Goal: Book appointment/travel/reservation

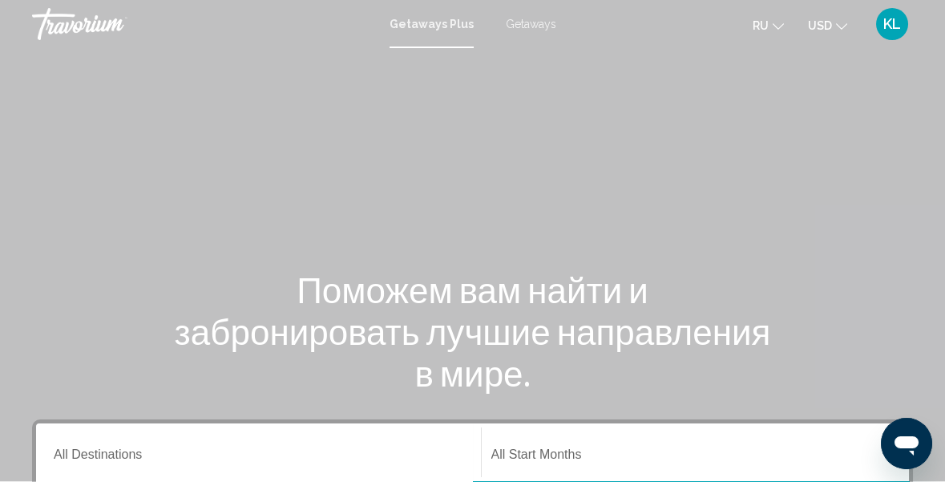
click at [847, 28] on icon "Change currency" at bounding box center [841, 26] width 11 height 11
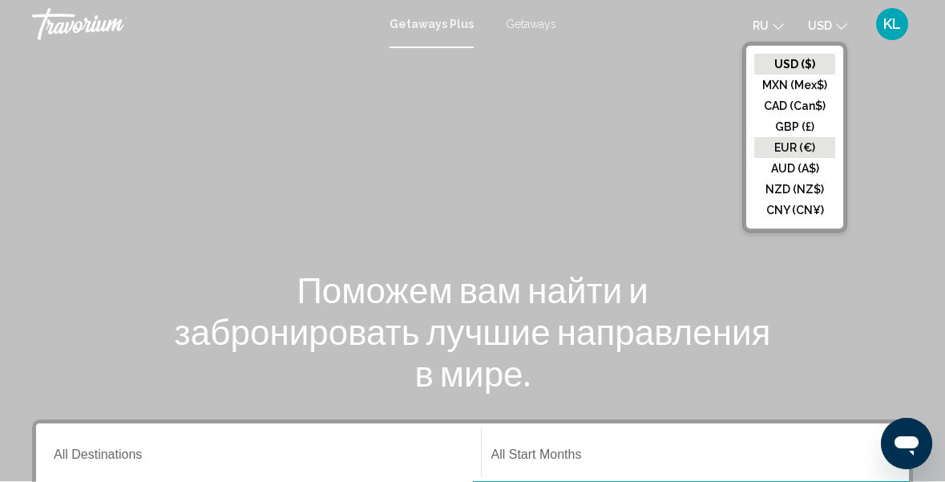
click at [816, 147] on button "EUR (€)" at bounding box center [794, 147] width 81 height 21
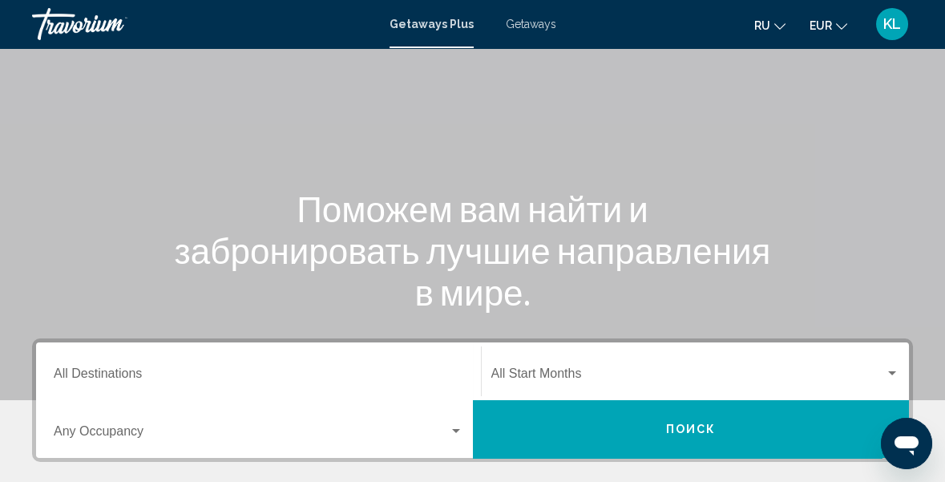
scroll to position [82, 0]
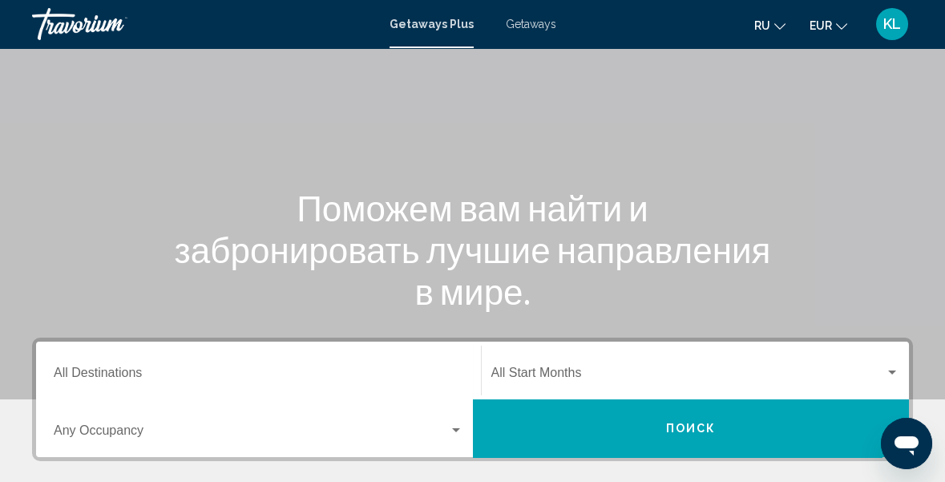
click at [71, 374] on input "Destination All Destinations" at bounding box center [259, 376] width 410 height 14
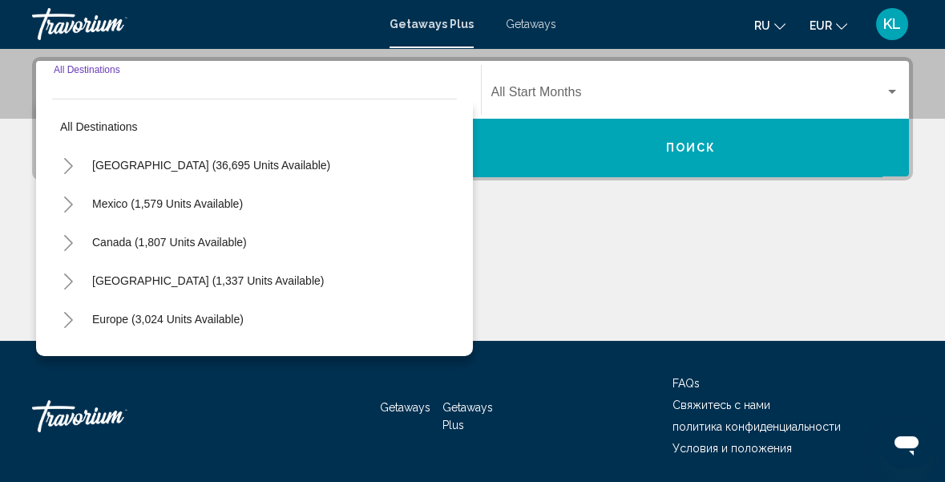
scroll to position [365, 0]
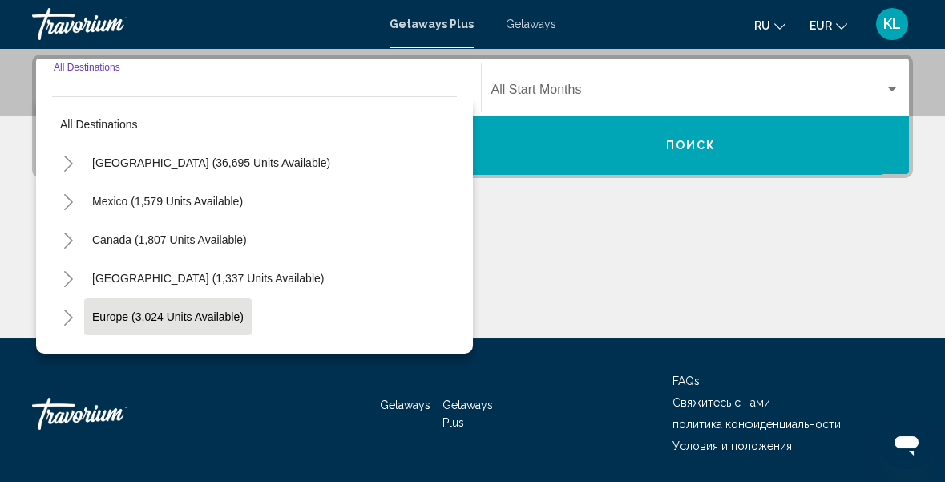
click at [119, 313] on span "Europe (3,024 units available)" at bounding box center [168, 316] width 152 height 13
type input "**********"
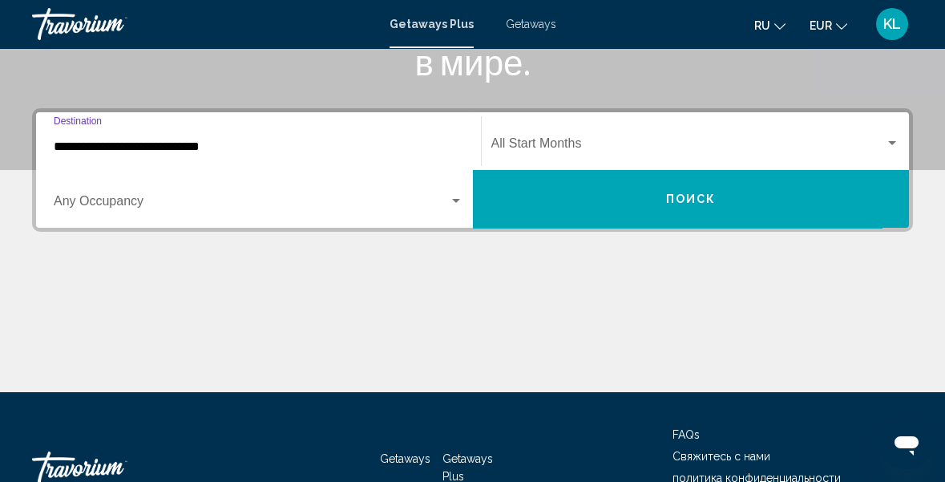
scroll to position [309, 0]
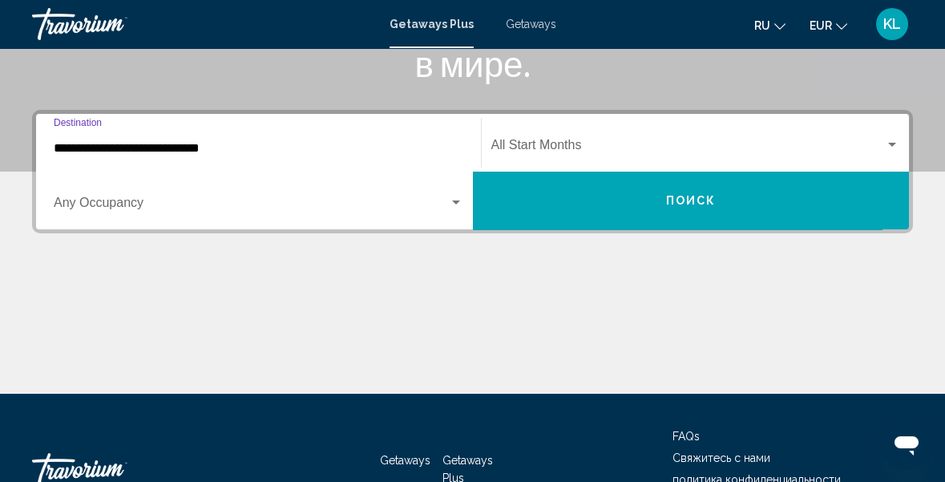
click at [459, 204] on div "Search widget" at bounding box center [456, 202] width 14 height 13
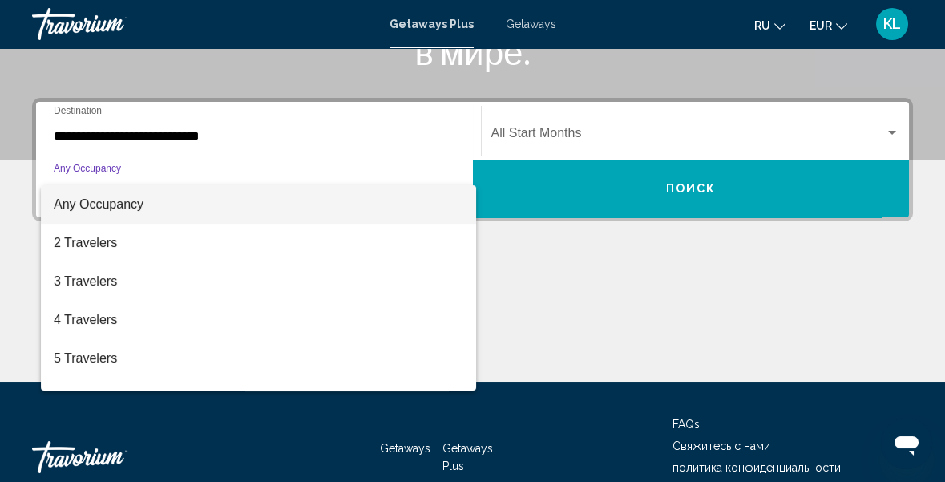
scroll to position [366, 0]
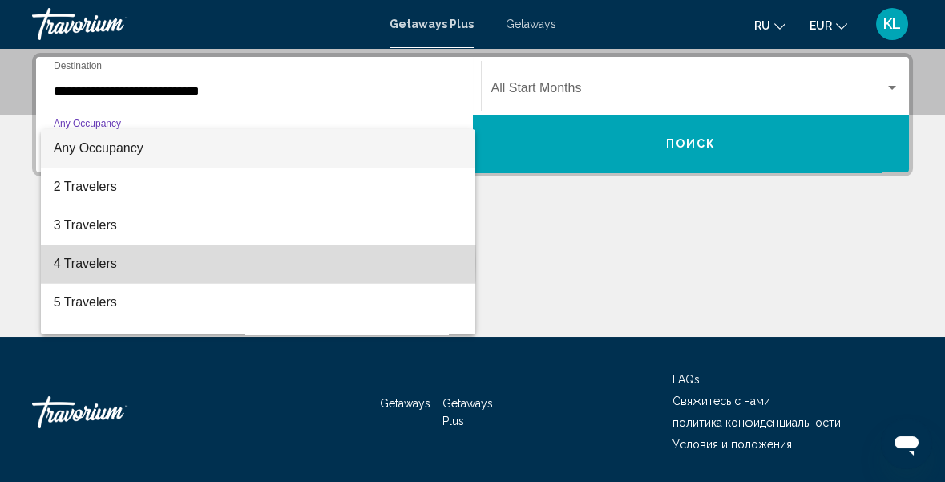
click at [103, 262] on span "4 Travelers" at bounding box center [259, 264] width 410 height 38
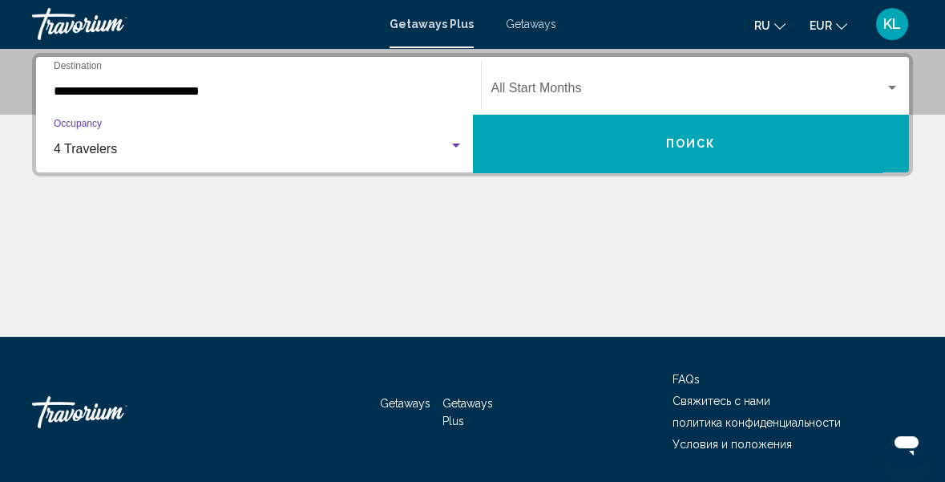
click at [894, 83] on div "Search widget" at bounding box center [892, 88] width 14 height 13
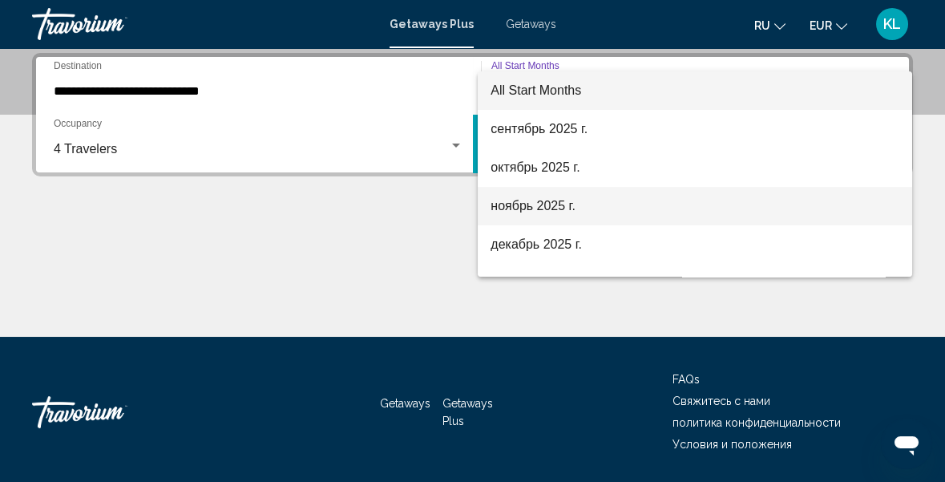
click at [552, 202] on span "ноябрь 2025 г." at bounding box center [695, 206] width 409 height 38
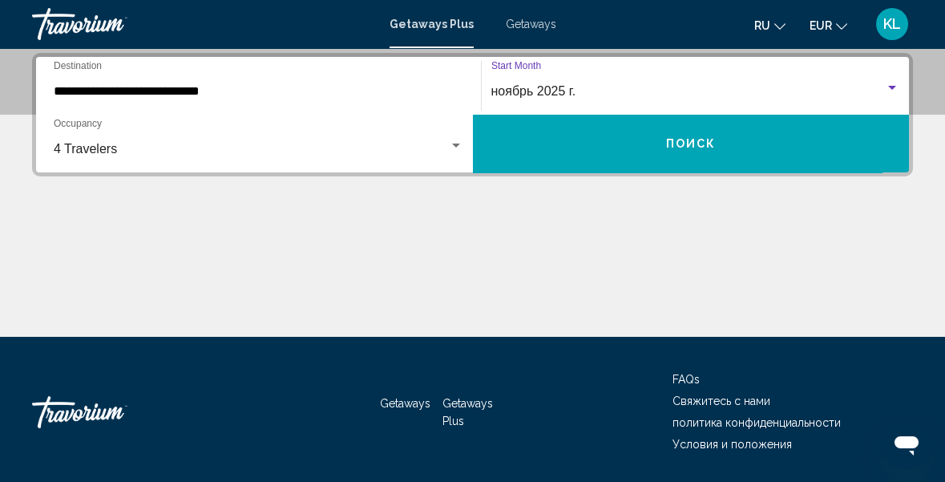
click at [893, 87] on div "Search widget" at bounding box center [892, 88] width 8 height 4
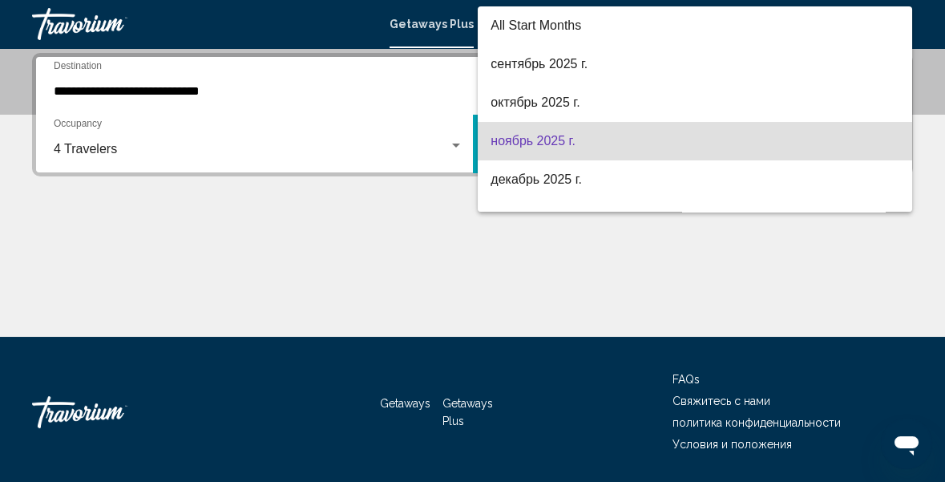
scroll to position [51, 0]
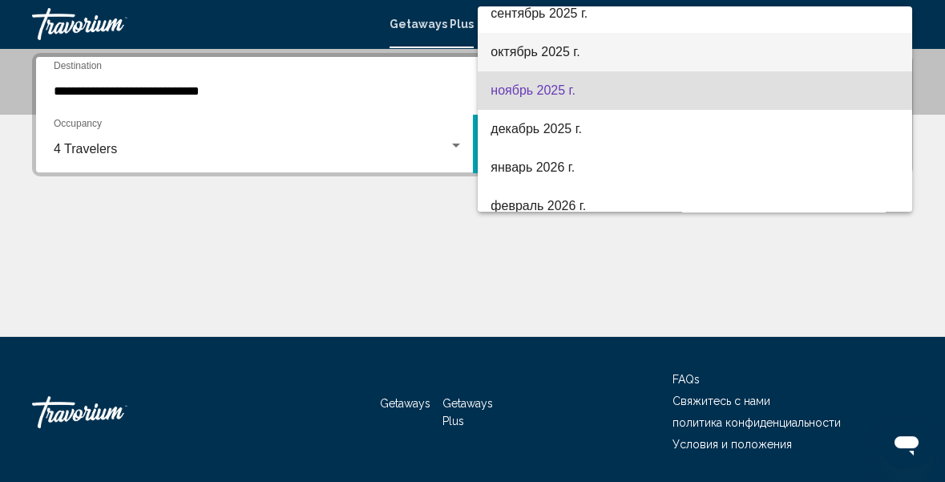
click at [593, 49] on span "октябрь 2025 г." at bounding box center [695, 52] width 409 height 38
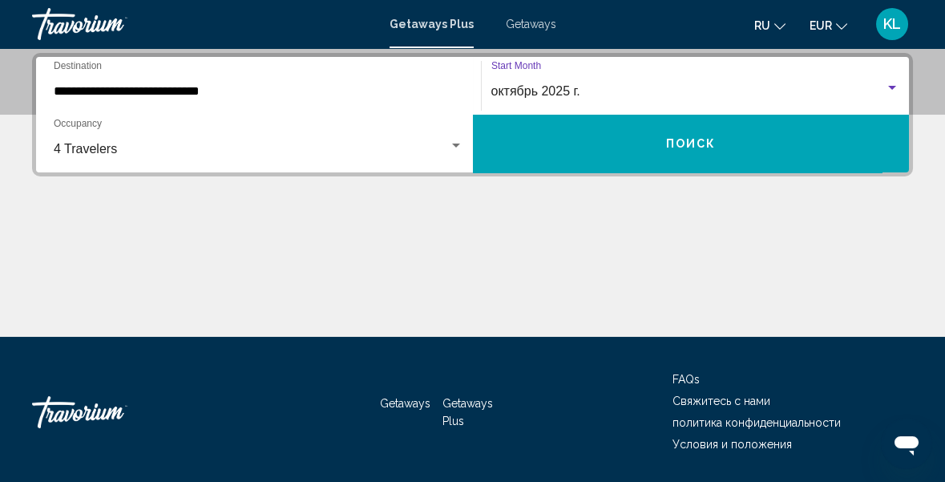
click at [716, 143] on button "Поиск" at bounding box center [691, 144] width 437 height 58
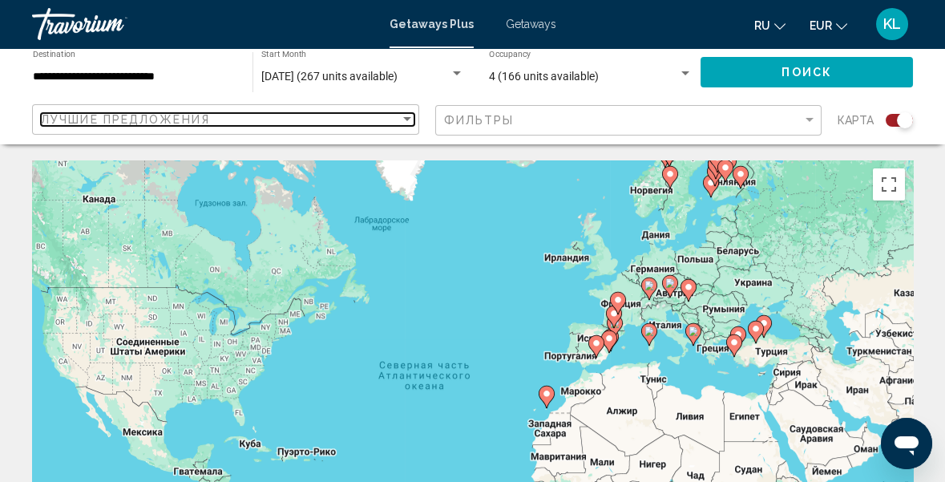
click at [407, 119] on div "Sort by" at bounding box center [407, 119] width 8 height 4
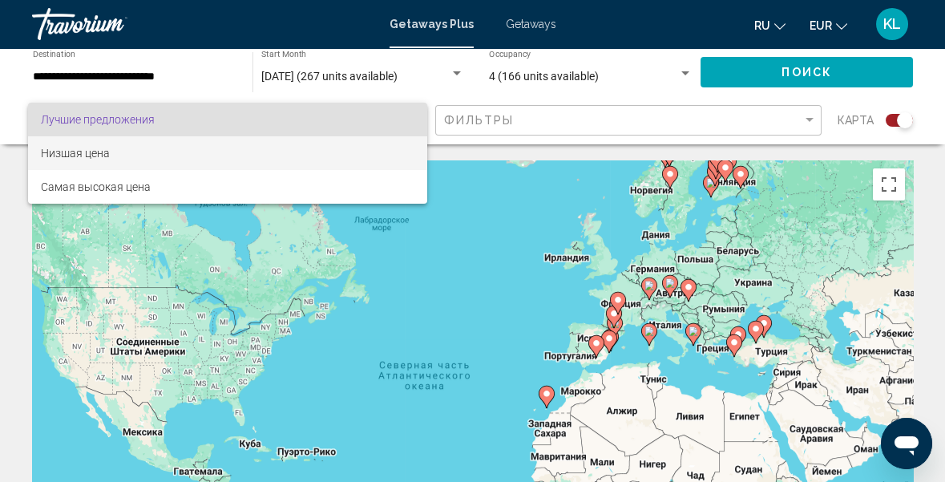
click at [110, 152] on span "Низшая цена" at bounding box center [228, 153] width 374 height 34
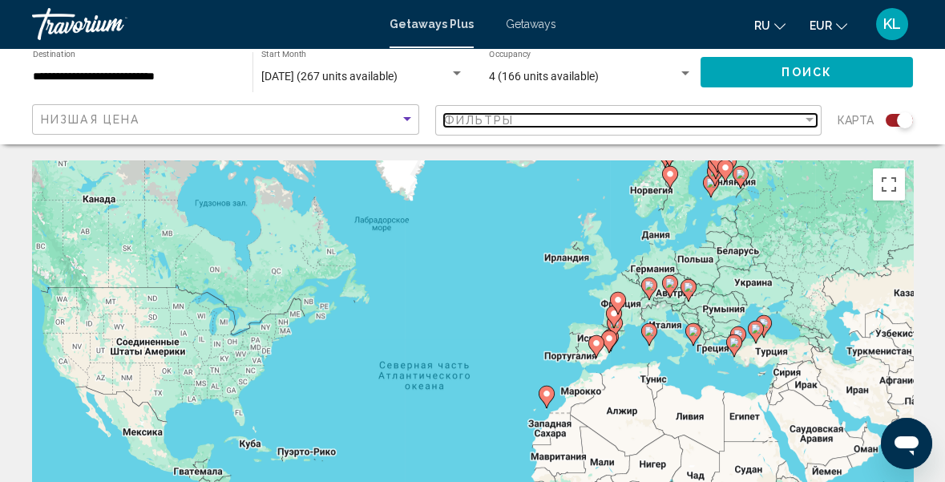
click at [814, 119] on div "Filter" at bounding box center [810, 120] width 8 height 4
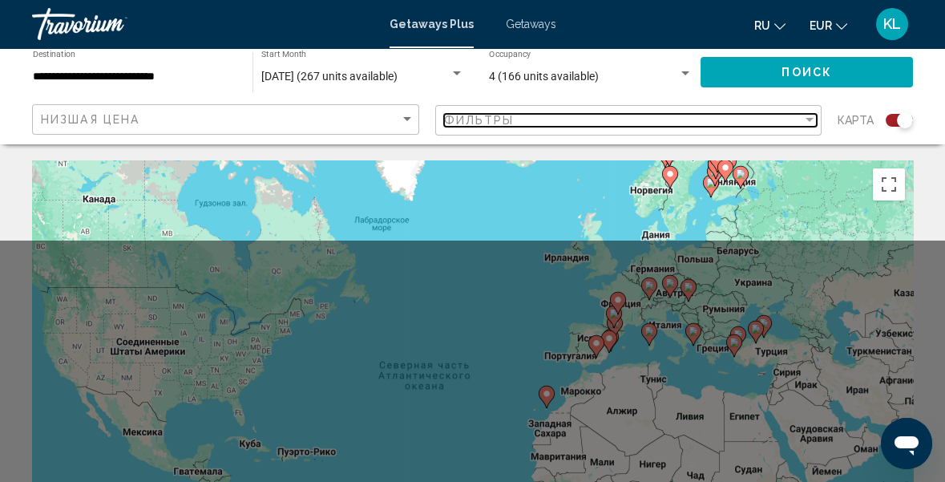
click at [803, 115] on div "Filter" at bounding box center [809, 120] width 14 height 13
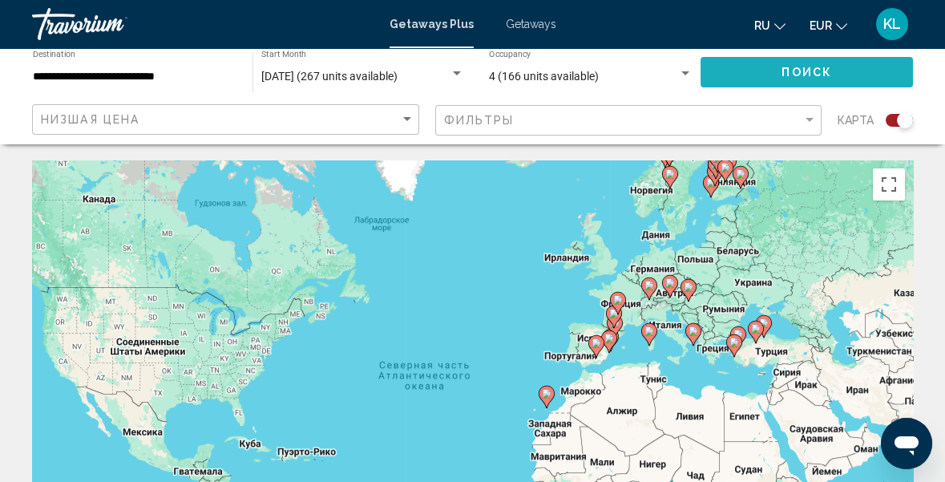
click at [815, 67] on span "Поиск" at bounding box center [807, 73] width 51 height 13
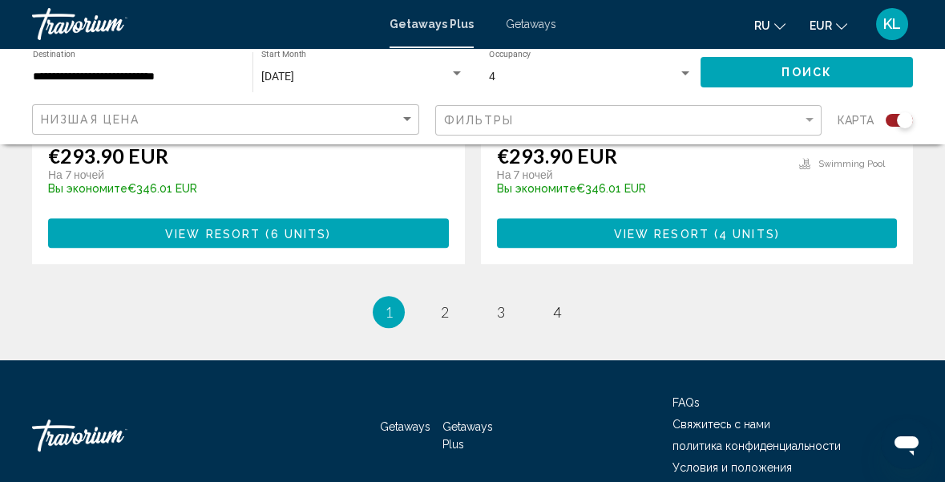
scroll to position [3696, 0]
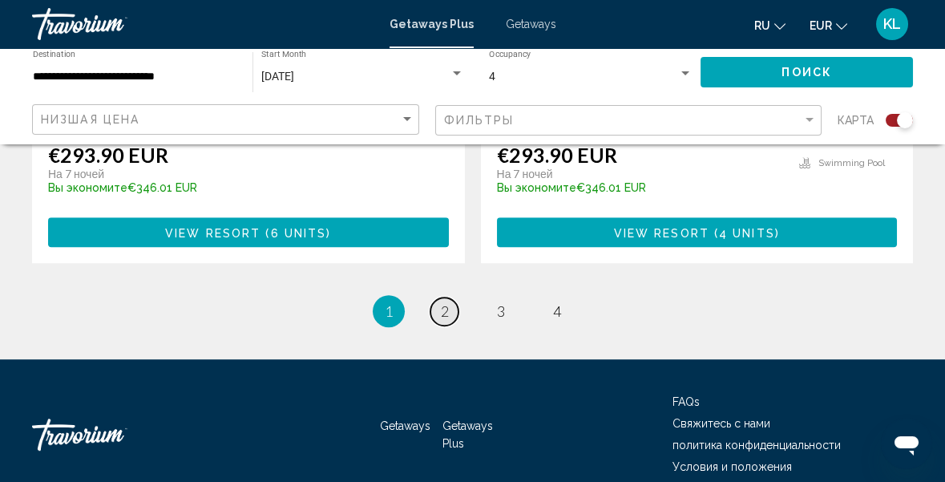
click at [452, 317] on link "page 2" at bounding box center [444, 311] width 28 height 28
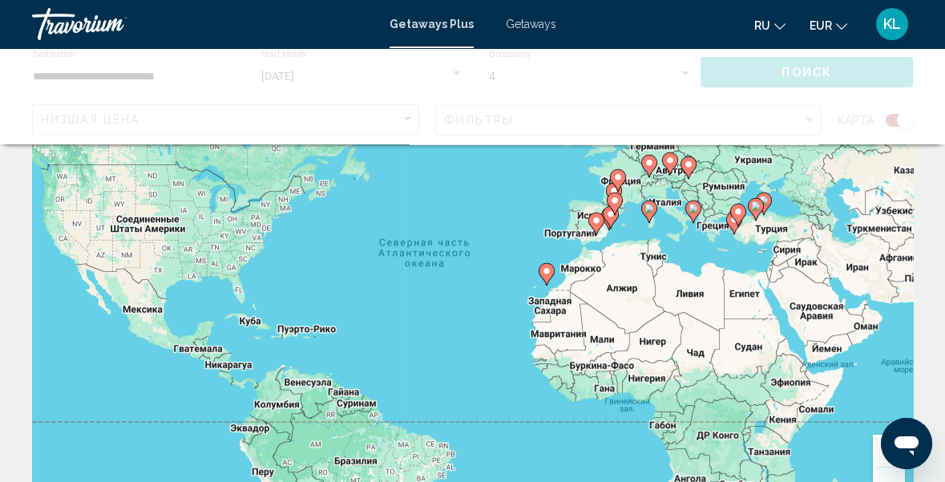
scroll to position [123, 0]
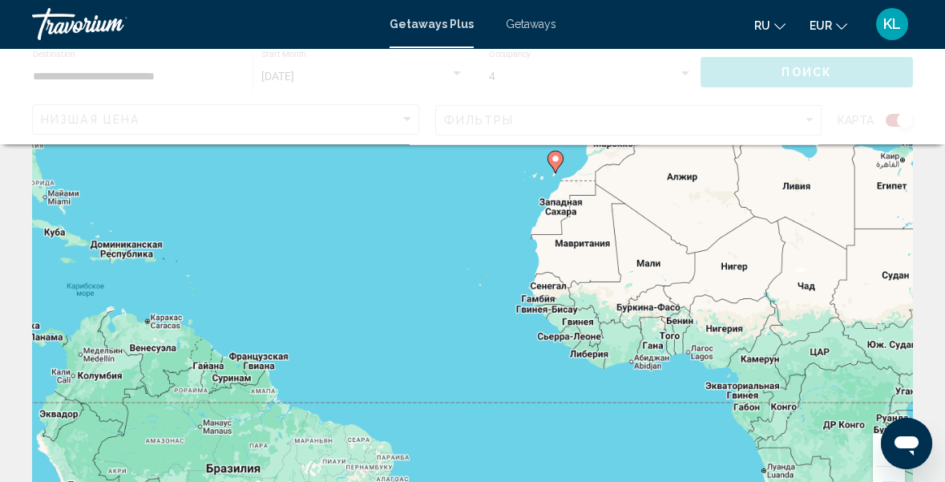
click at [480, 350] on div "Чтобы активировать перетаскивание с помощью клавиатуры, нажмите Alt + Ввод. Пос…" at bounding box center [472, 277] width 881 height 481
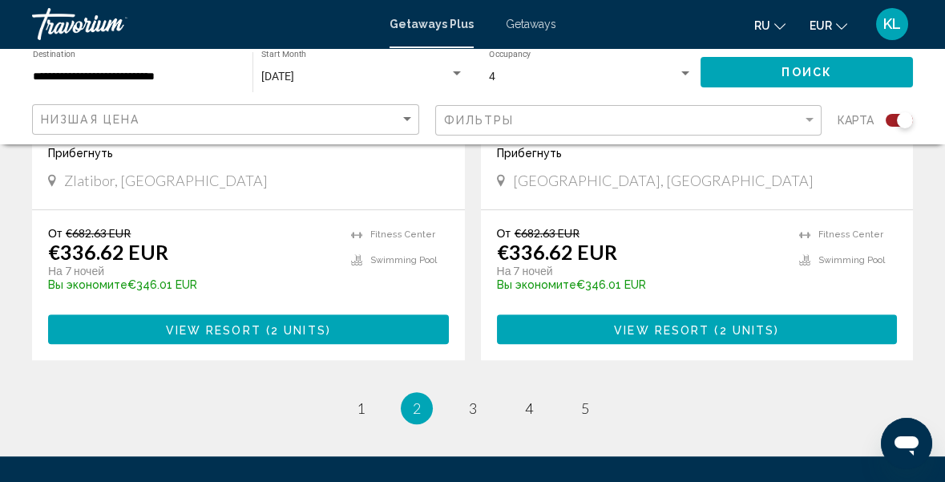
scroll to position [3634, 0]
click at [477, 394] on link "page 3" at bounding box center [473, 408] width 28 height 28
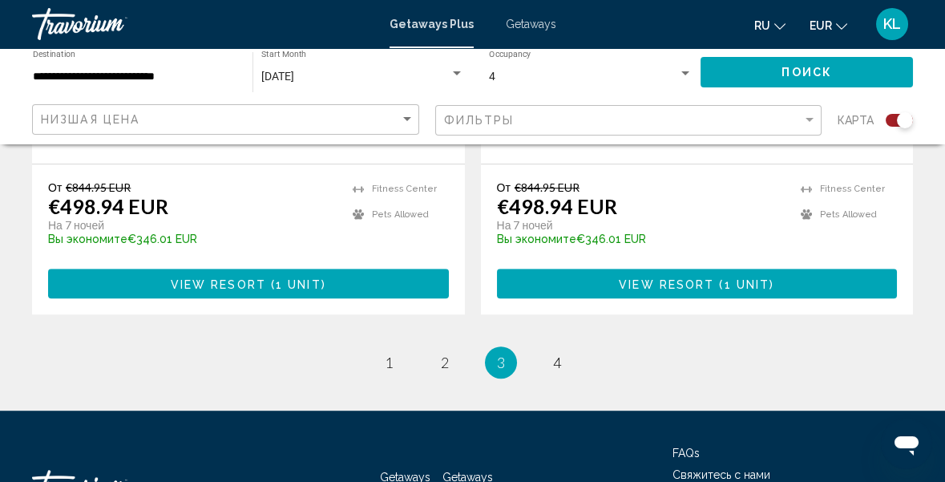
scroll to position [3664, 0]
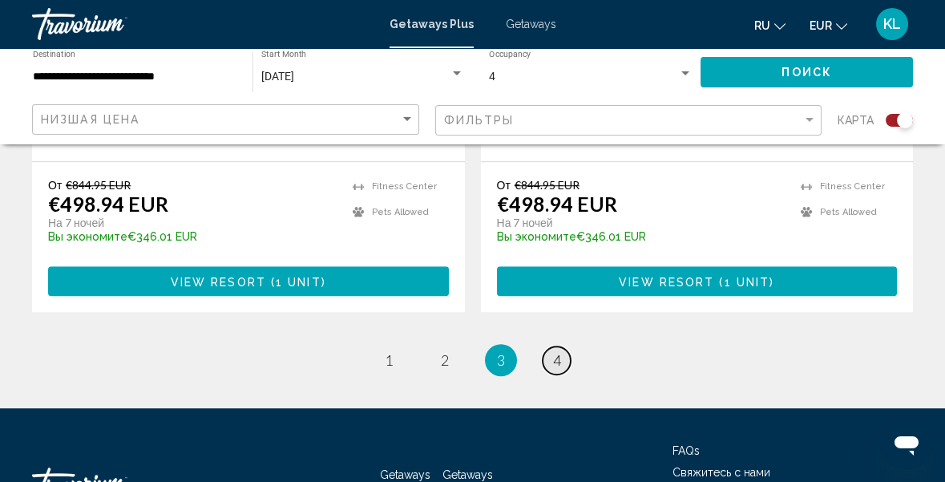
click at [569, 346] on link "page 4" at bounding box center [557, 360] width 28 height 28
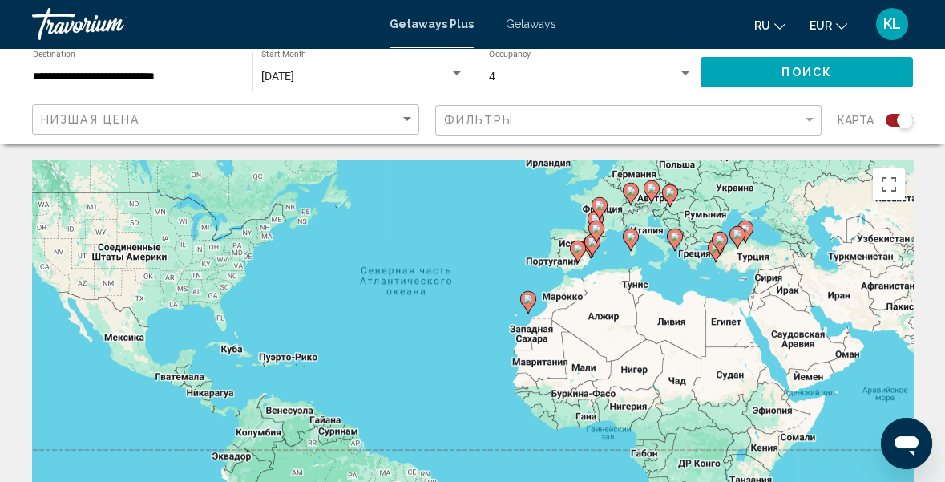
click at [529, 30] on span "Getaways" at bounding box center [531, 24] width 51 height 13
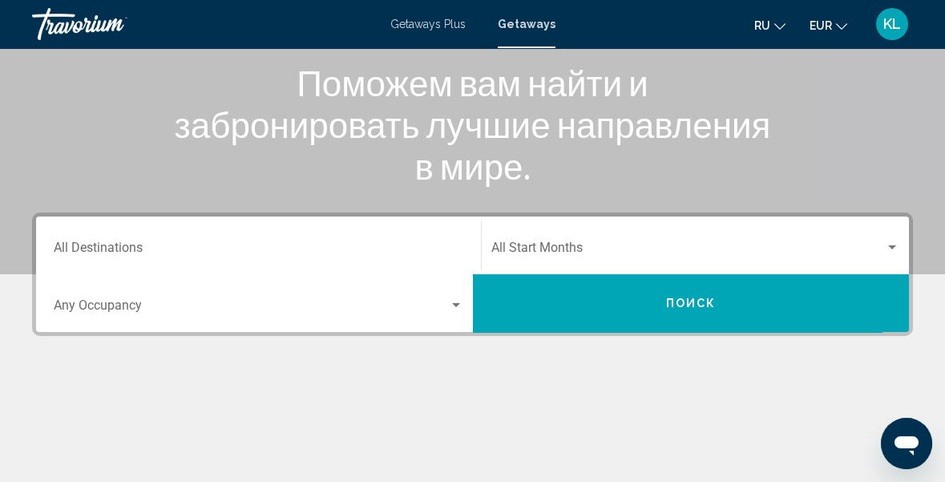
scroll to position [206, 0]
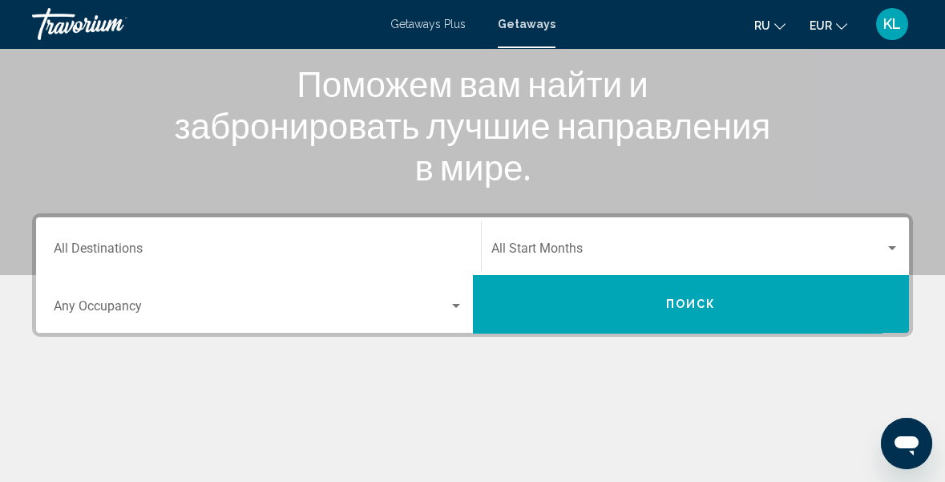
click at [189, 248] on input "Destination All Destinations" at bounding box center [259, 252] width 410 height 14
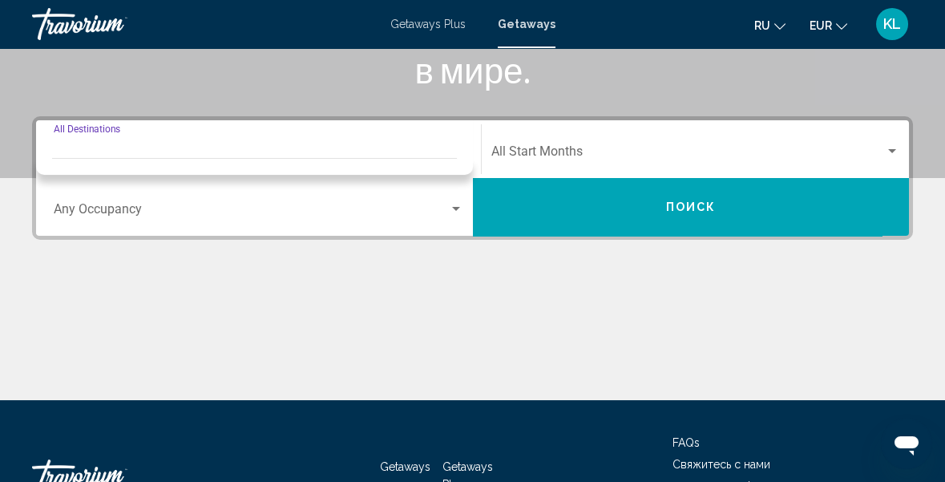
scroll to position [297, 0]
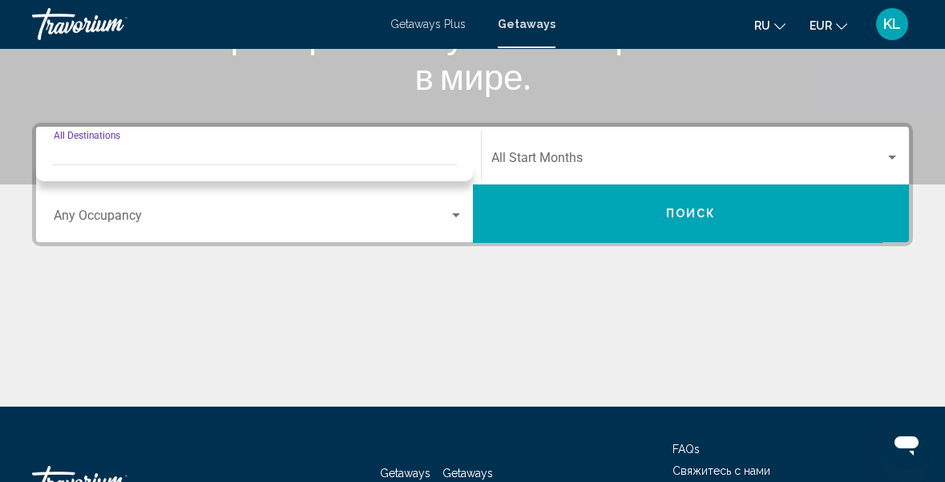
click at [456, 215] on div "Search widget" at bounding box center [456, 215] width 8 height 4
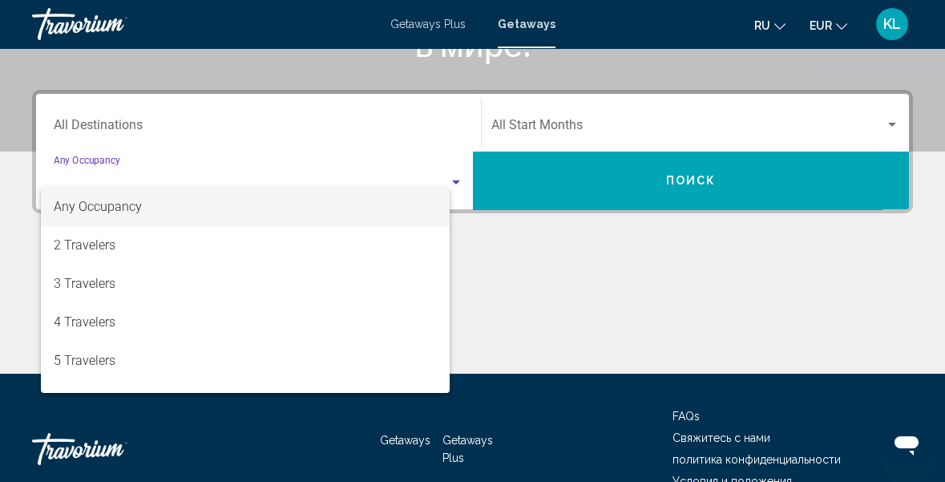
scroll to position [366, 0]
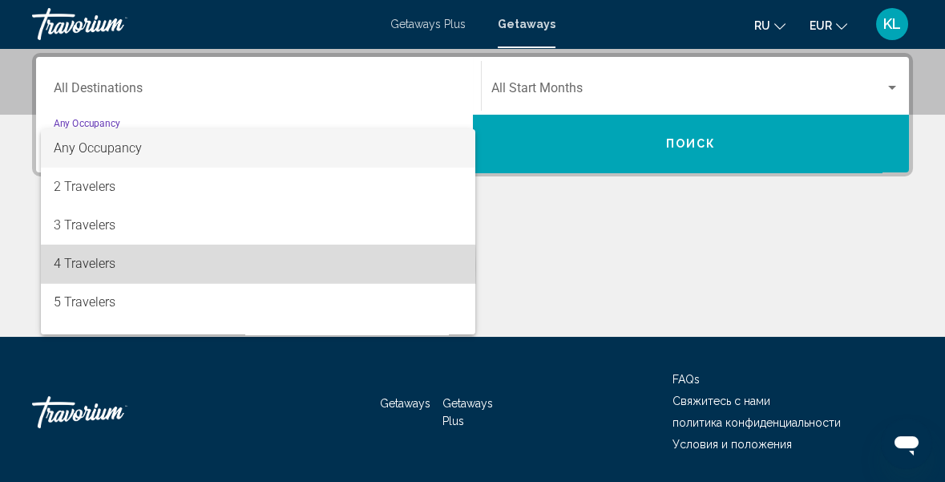
click at [123, 266] on span "4 Travelers" at bounding box center [259, 264] width 410 height 38
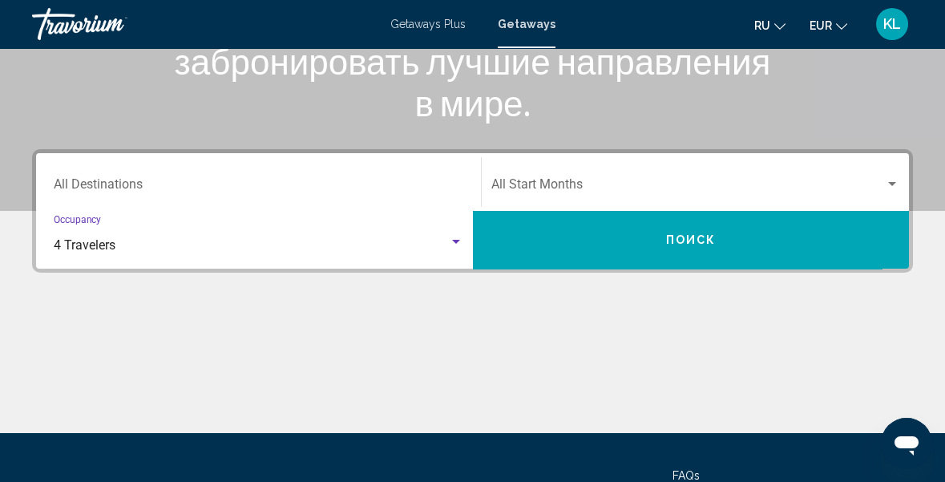
click at [892, 183] on div "Search widget" at bounding box center [892, 184] width 8 height 4
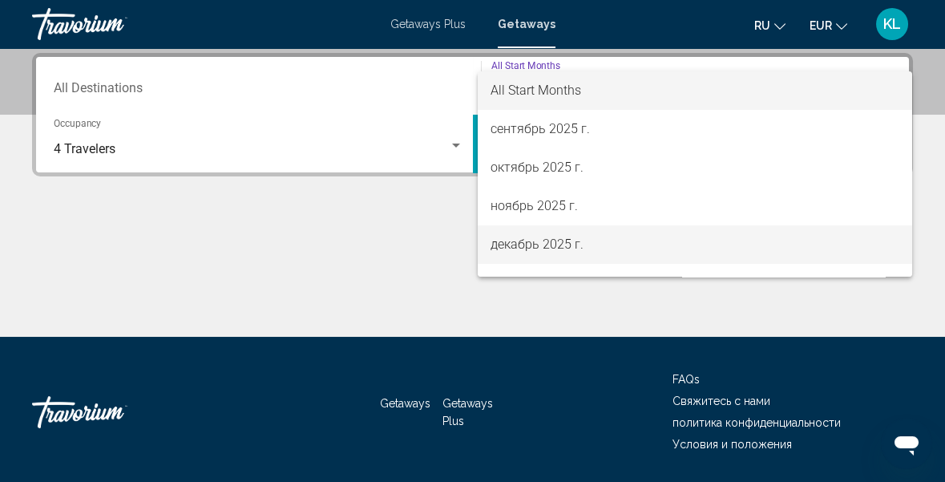
click at [570, 248] on span "декабрь 2025 г." at bounding box center [695, 244] width 409 height 38
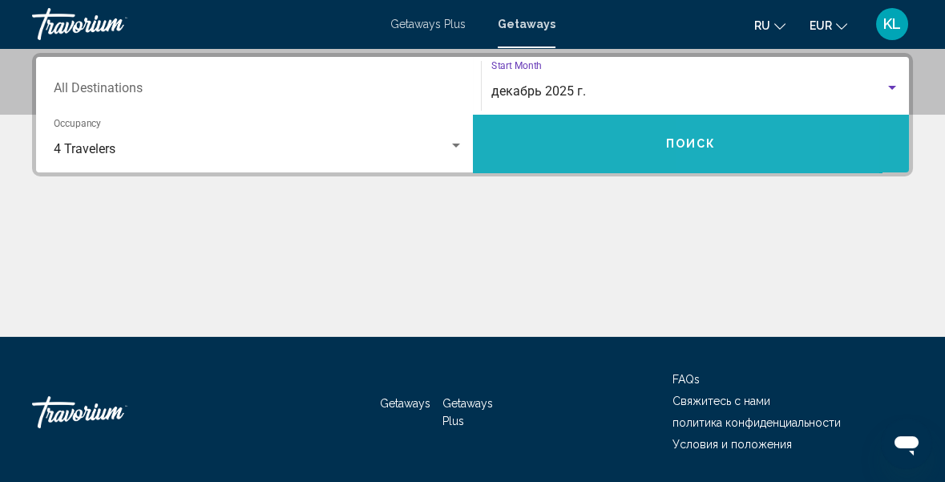
click at [780, 143] on button "Поиск" at bounding box center [691, 144] width 437 height 58
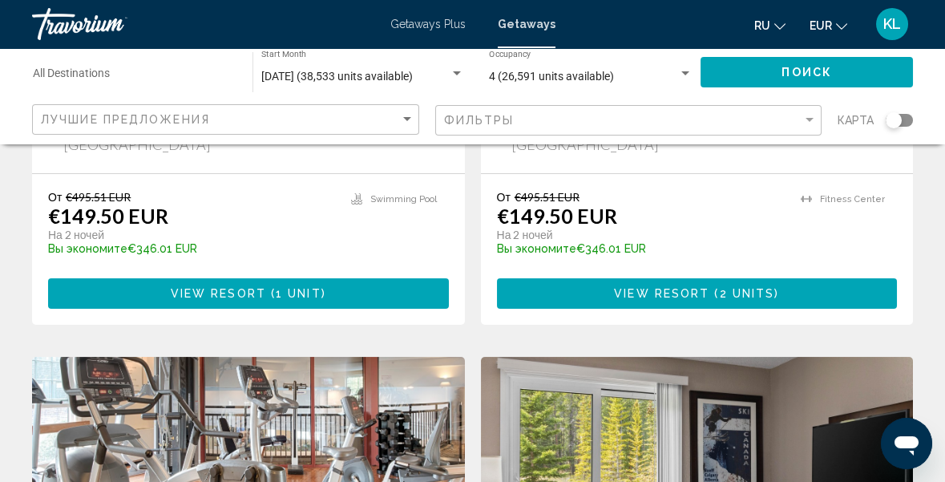
scroll to position [1023, 0]
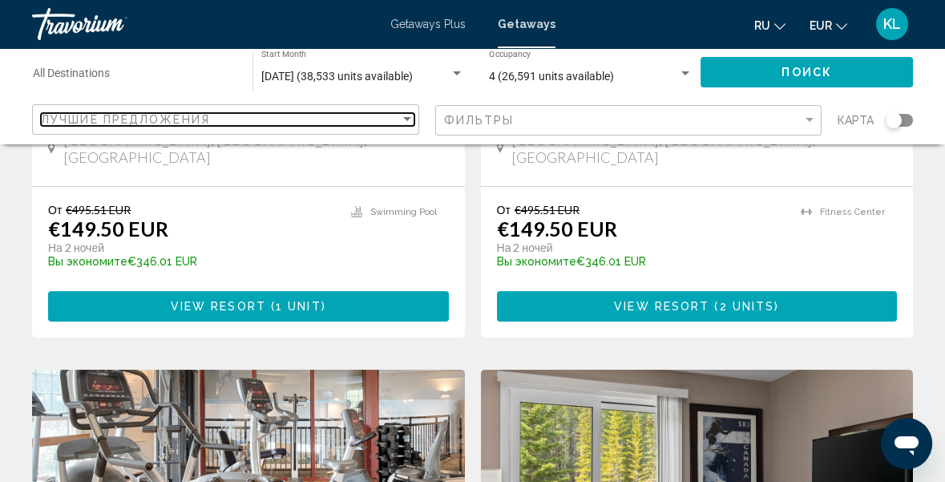
click at [407, 119] on div "Sort by" at bounding box center [407, 119] width 8 height 4
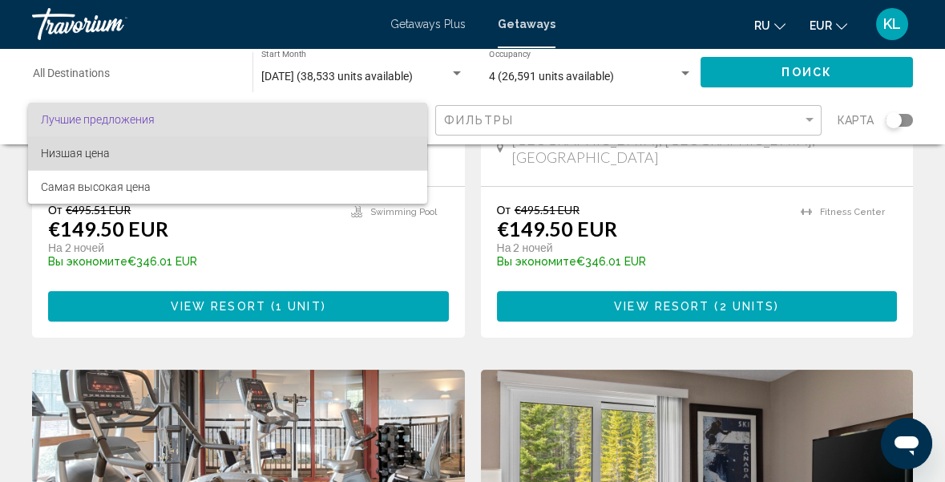
click at [111, 157] on span "Низшая цена" at bounding box center [228, 153] width 374 height 34
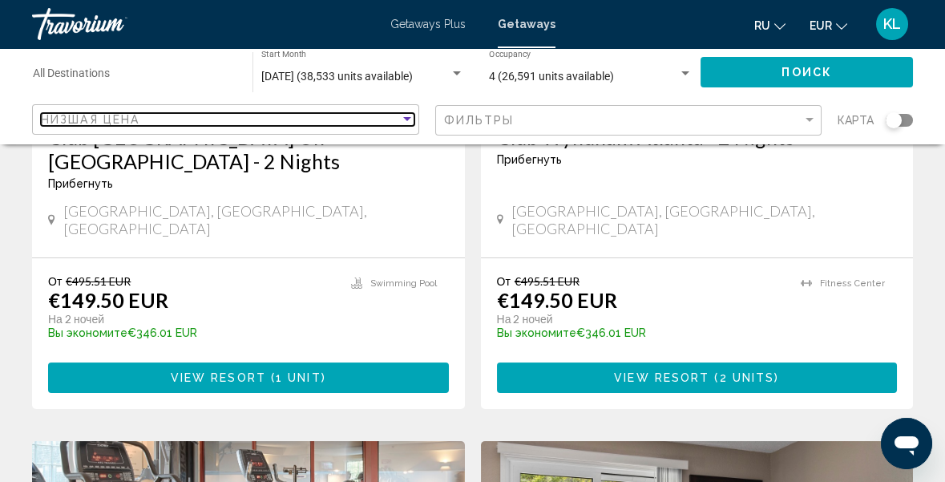
scroll to position [951, 0]
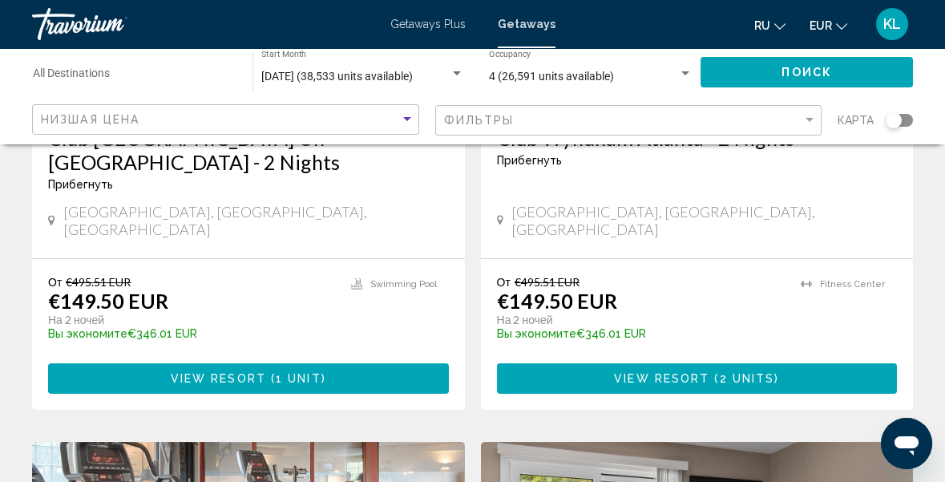
click at [109, 72] on input "Destination All Destinations" at bounding box center [135, 77] width 204 height 13
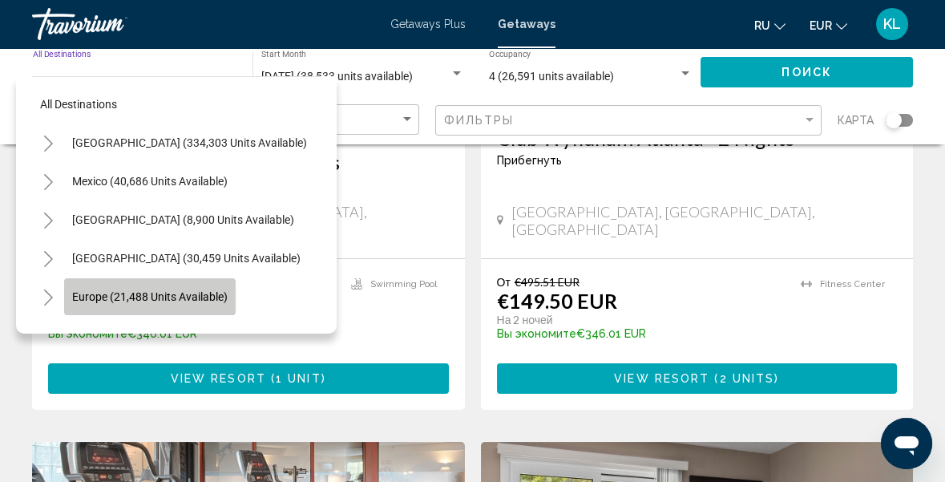
click at [150, 297] on span "Europe (21,488 units available)" at bounding box center [150, 296] width 156 height 13
type input "**********"
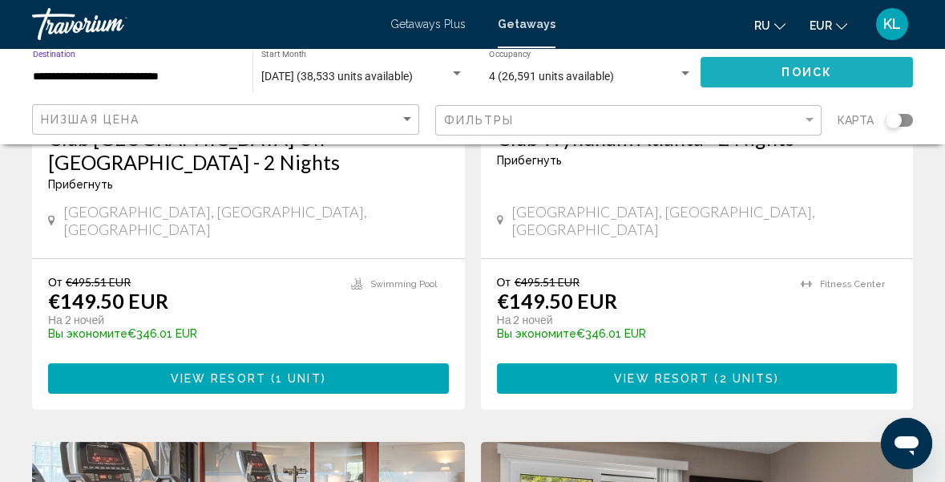
click at [828, 69] on span "Поиск" at bounding box center [807, 73] width 51 height 13
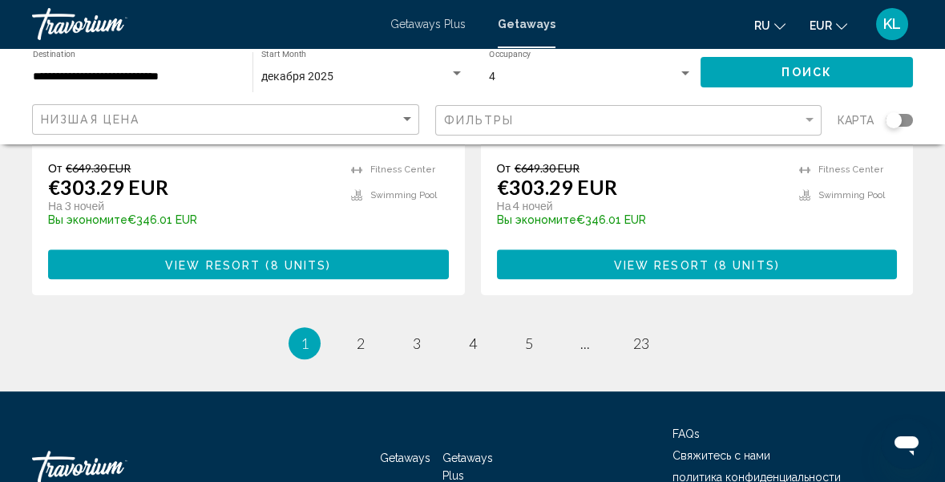
scroll to position [3209, 0]
click at [368, 329] on link "page 2" at bounding box center [360, 343] width 28 height 28
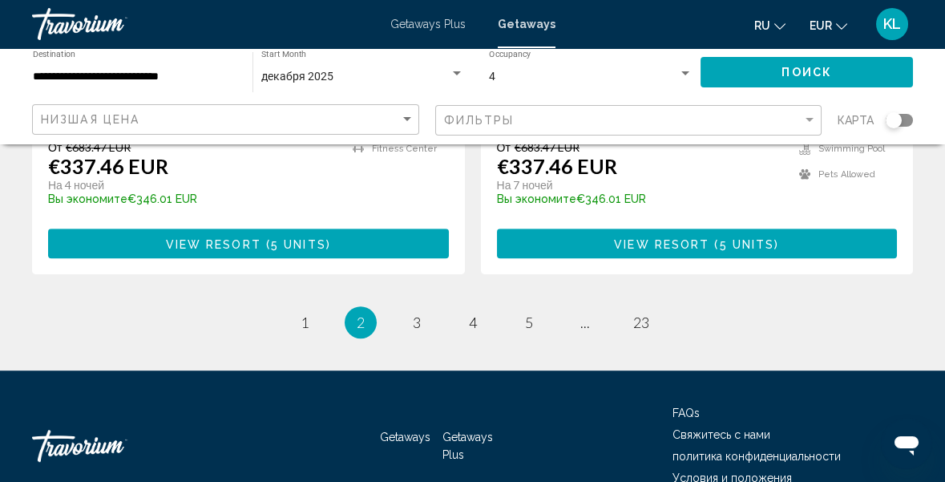
scroll to position [3218, 0]
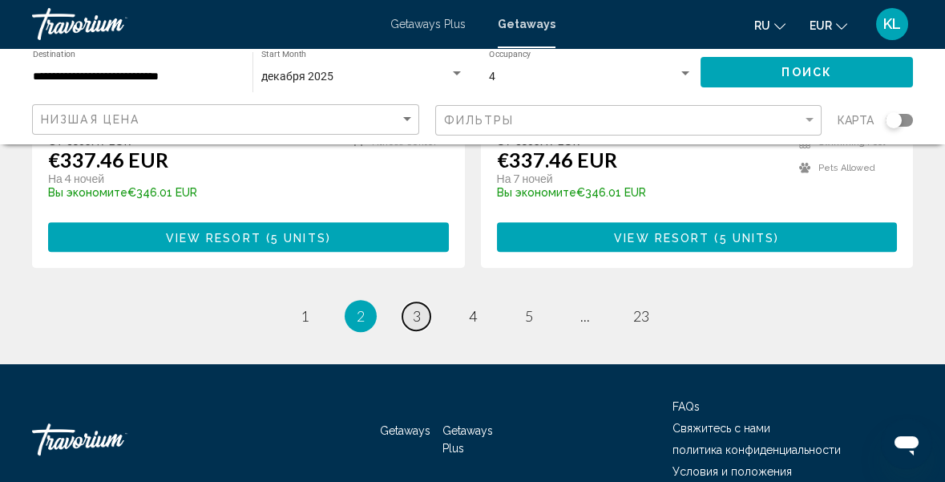
click at [418, 302] on link "page 3" at bounding box center [416, 316] width 28 height 28
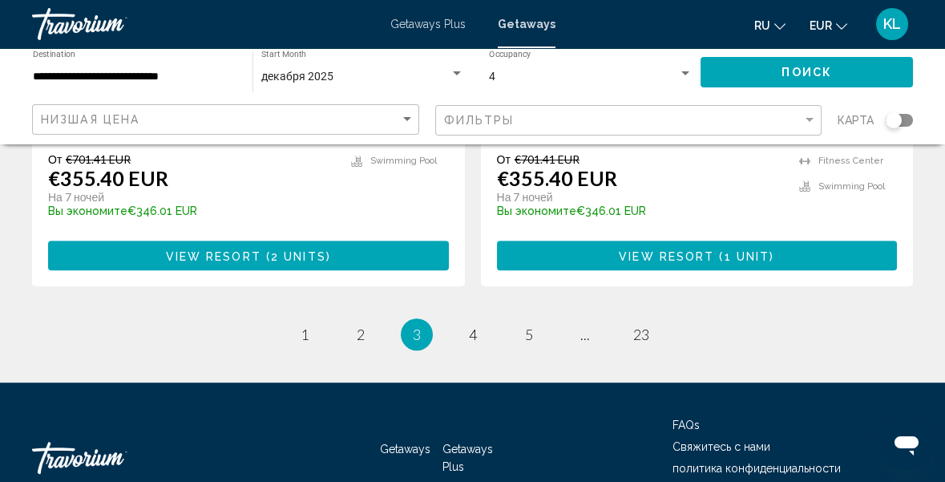
scroll to position [3219, 0]
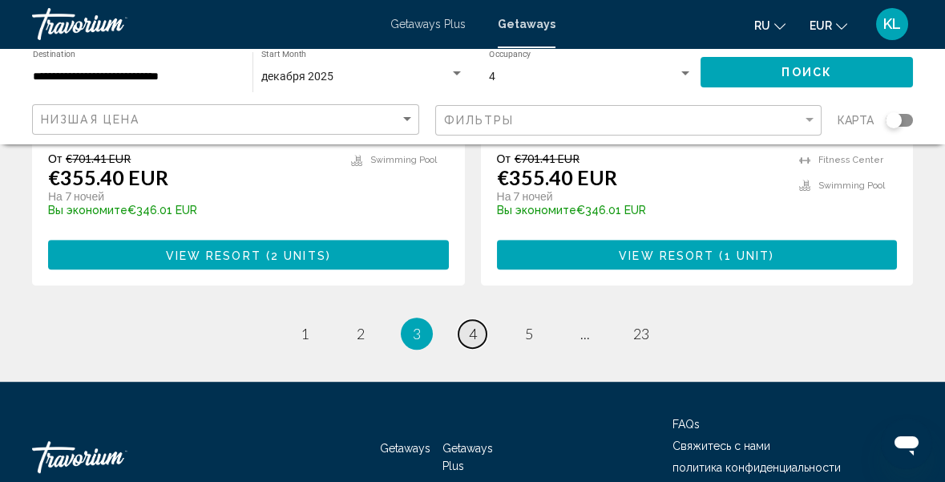
click at [479, 320] on link "page 4" at bounding box center [473, 334] width 28 height 28
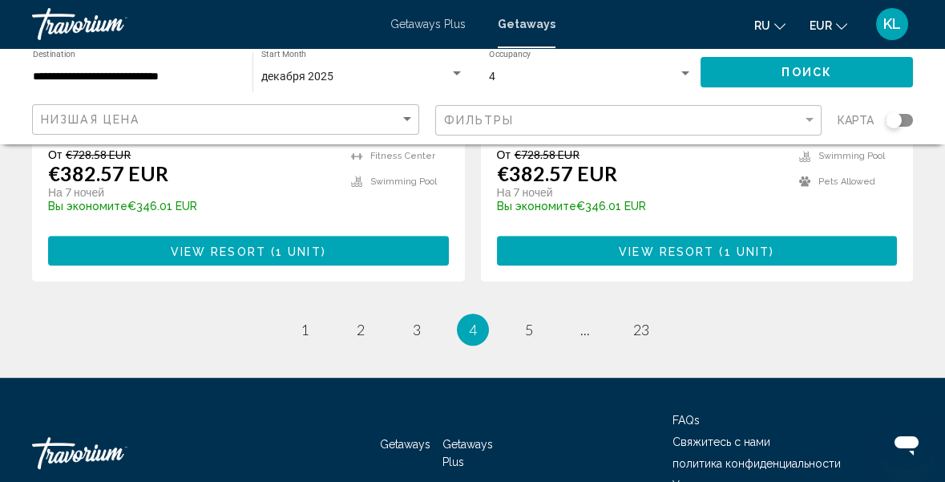
scroll to position [3219, 0]
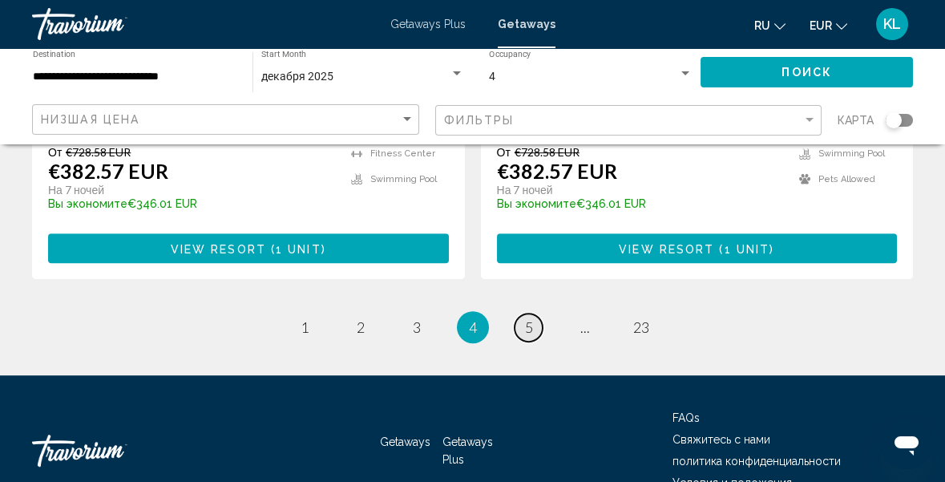
click at [530, 313] on link "page 5" at bounding box center [529, 327] width 28 height 28
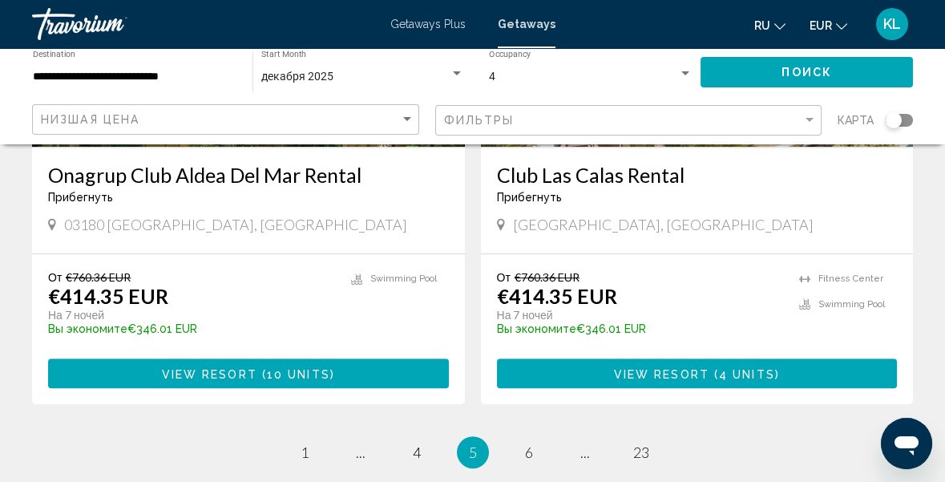
scroll to position [3131, 0]
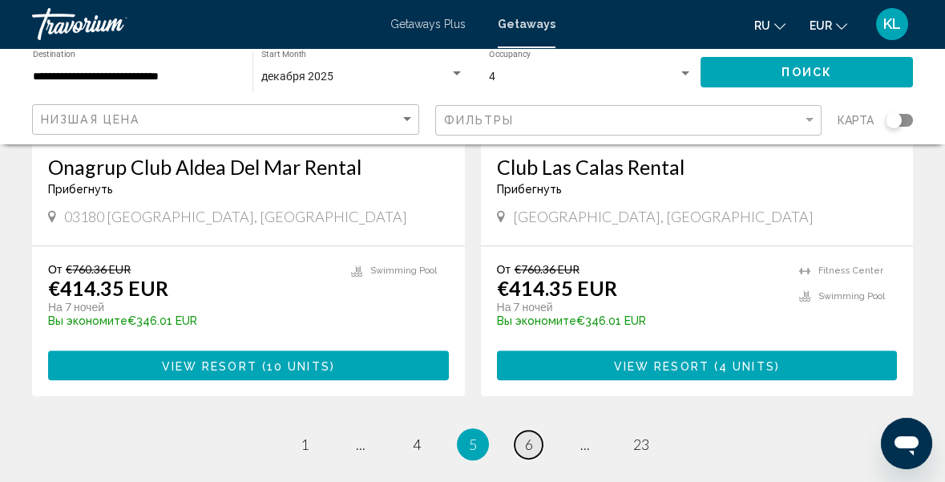
click at [534, 430] on link "page 6" at bounding box center [529, 444] width 28 height 28
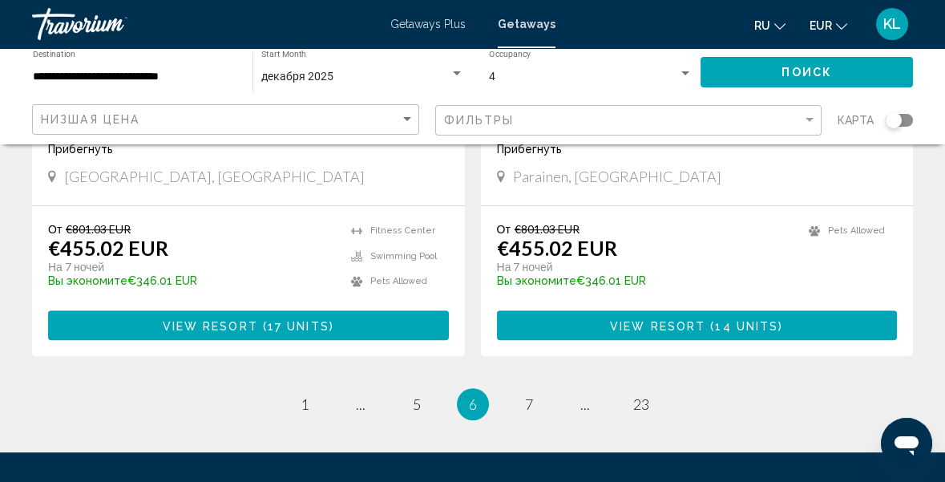
scroll to position [3150, 0]
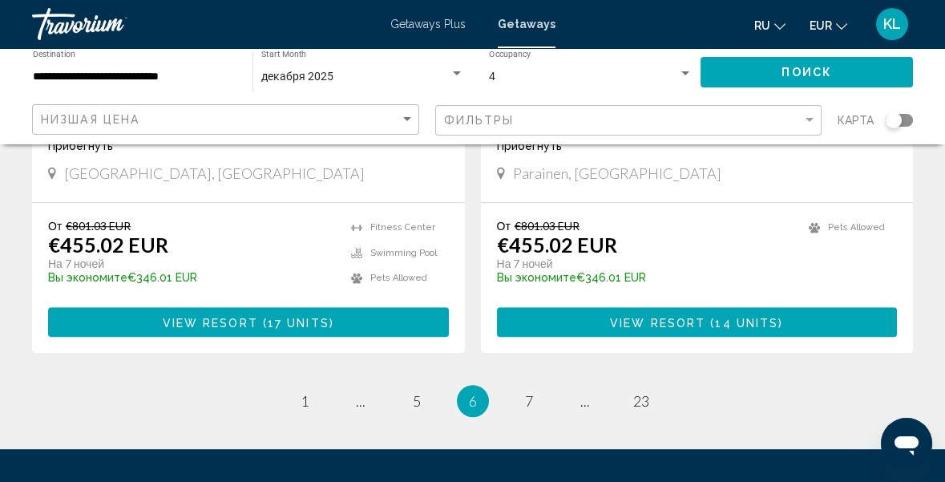
click at [541, 385] on li "page 7" at bounding box center [529, 401] width 32 height 32
click at [528, 387] on link "page 7" at bounding box center [529, 401] width 28 height 28
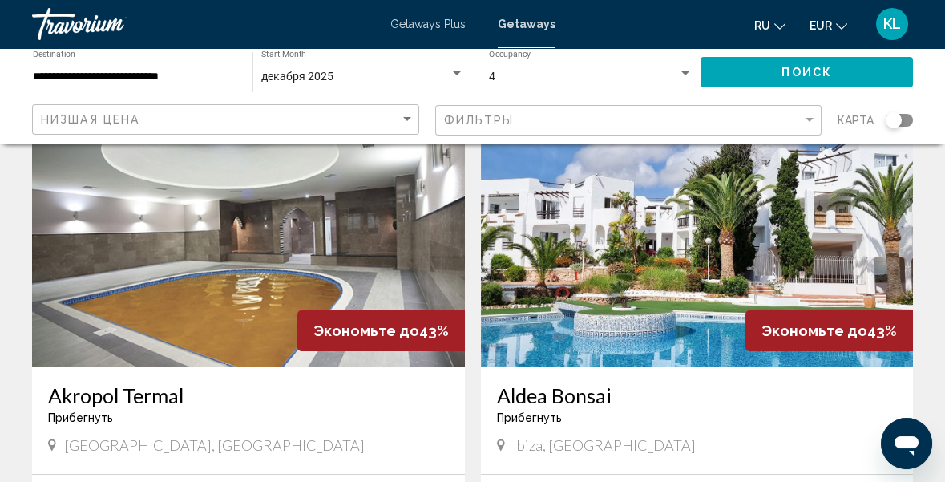
scroll to position [671, 0]
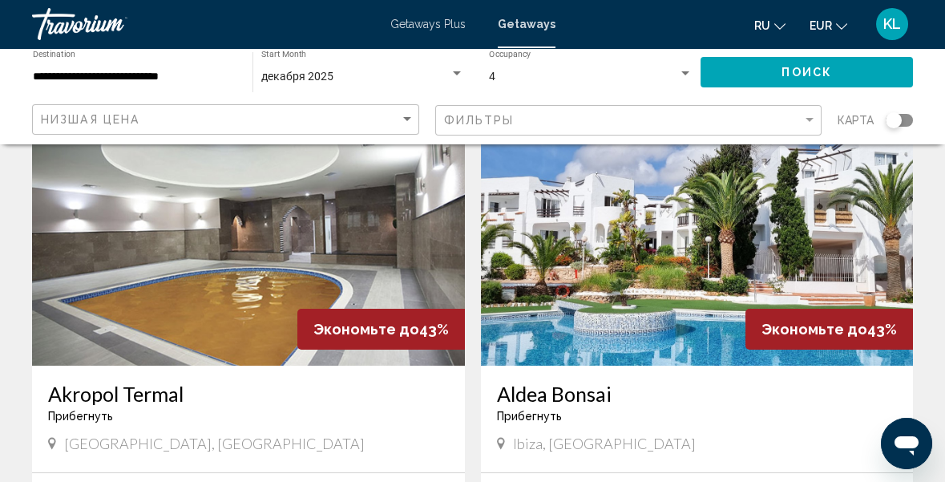
click at [241, 253] on img "Main content" at bounding box center [248, 237] width 433 height 257
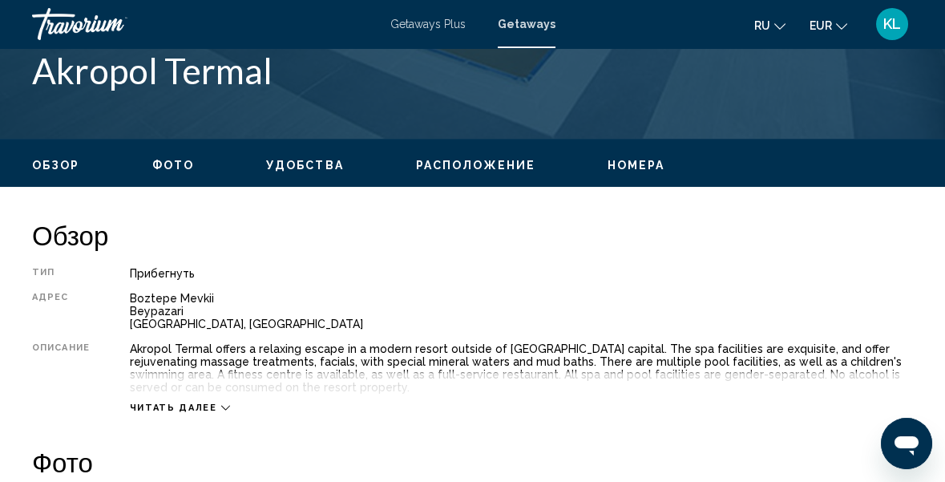
scroll to position [162, 0]
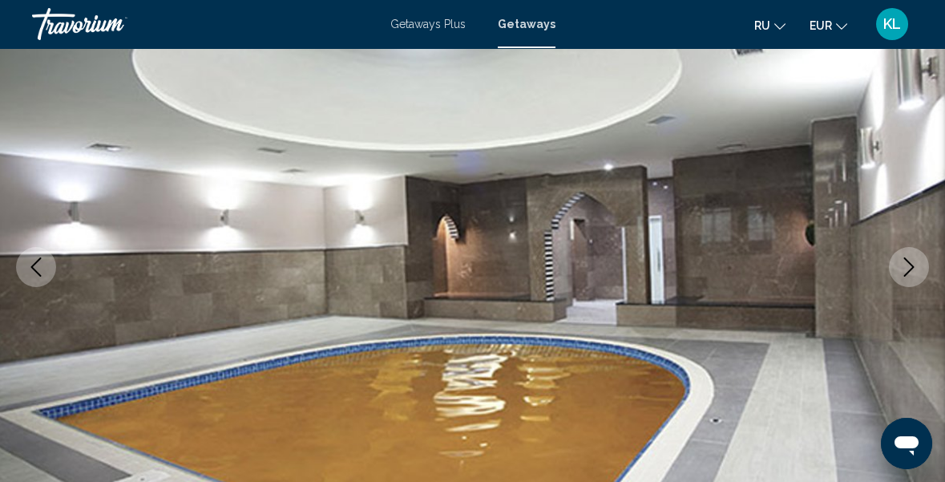
click at [912, 271] on icon "Next image" at bounding box center [908, 266] width 19 height 19
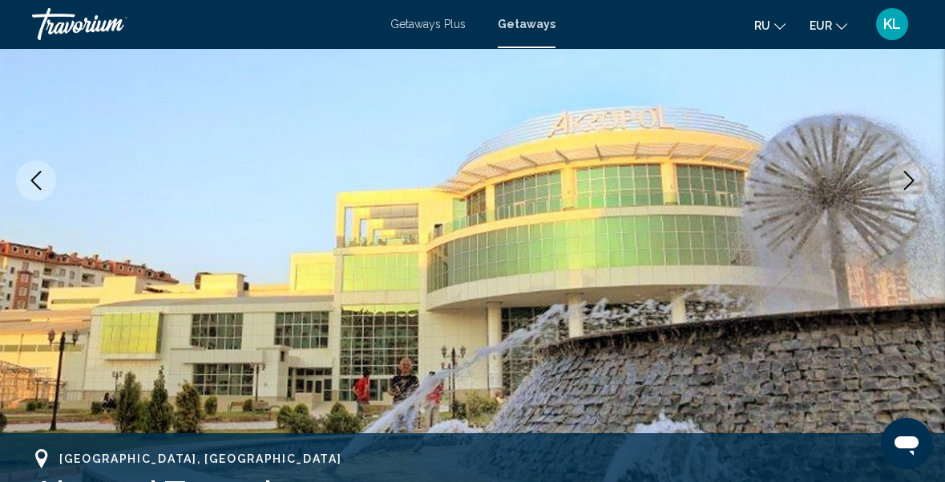
scroll to position [252, 0]
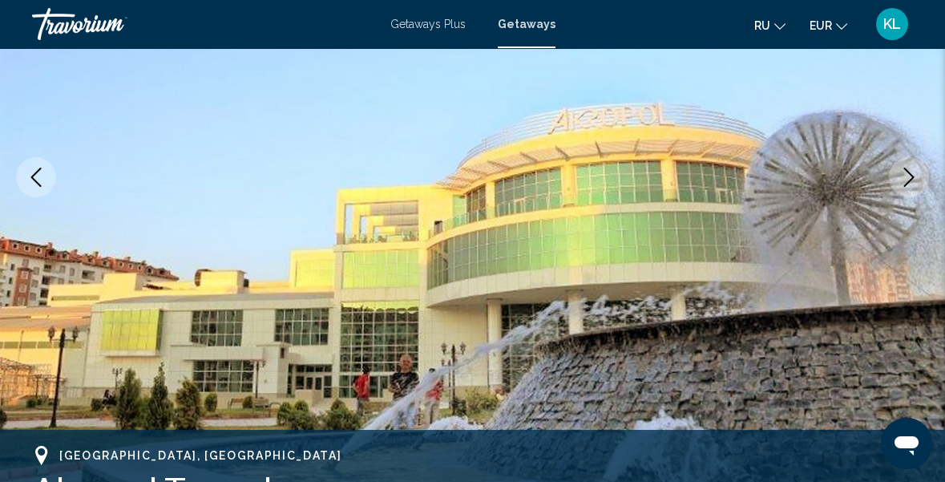
click at [913, 180] on icon "Next image" at bounding box center [908, 177] width 19 height 19
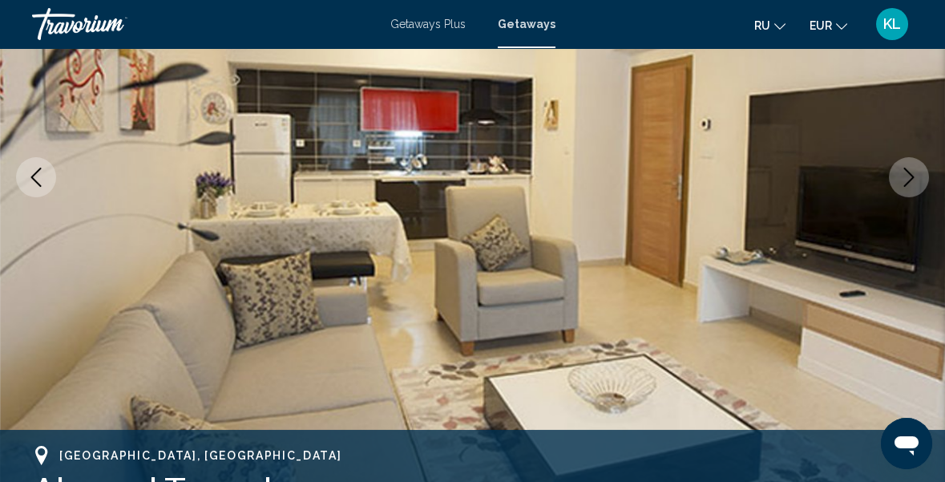
click at [910, 177] on icon "Next image" at bounding box center [908, 177] width 19 height 19
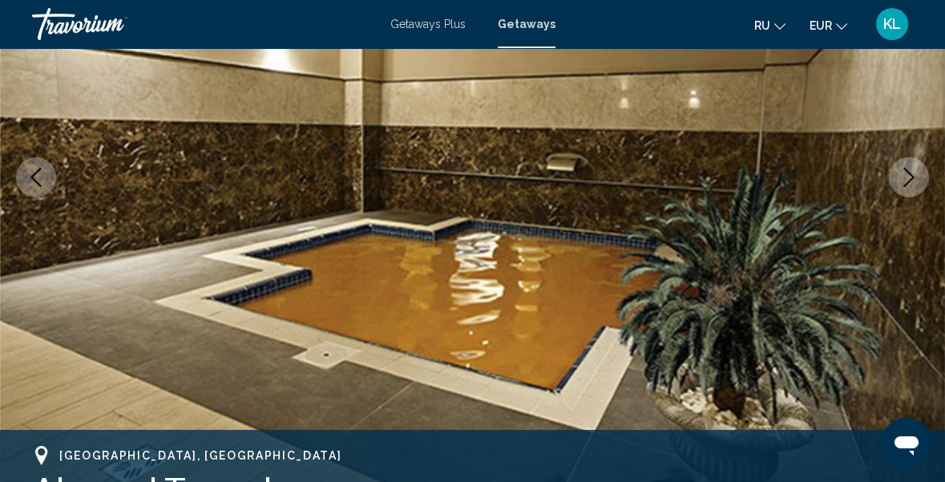
click at [910, 178] on icon "Next image" at bounding box center [908, 177] width 19 height 19
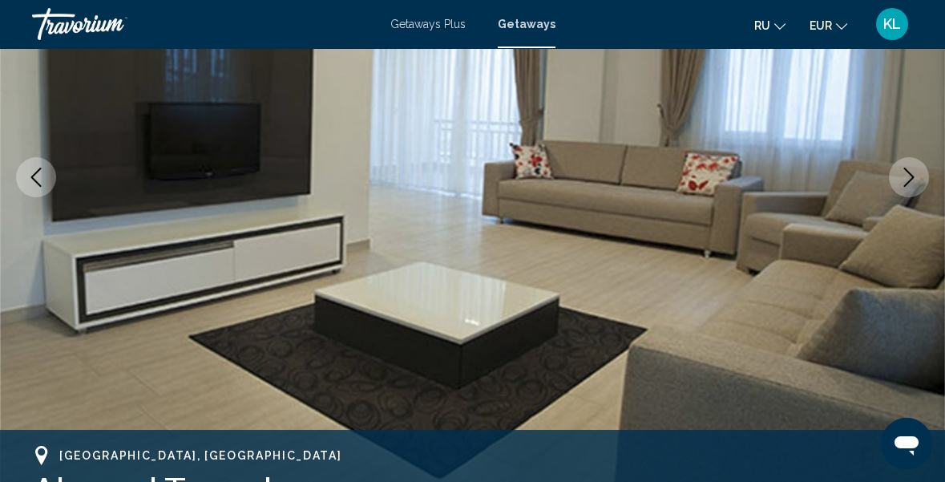
click at [910, 176] on icon "Next image" at bounding box center [908, 177] width 19 height 19
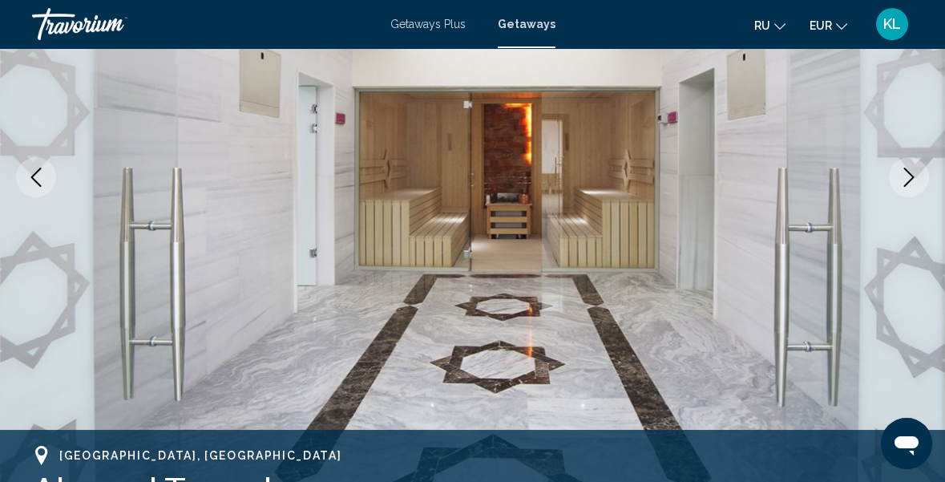
click at [908, 178] on icon "Next image" at bounding box center [908, 177] width 19 height 19
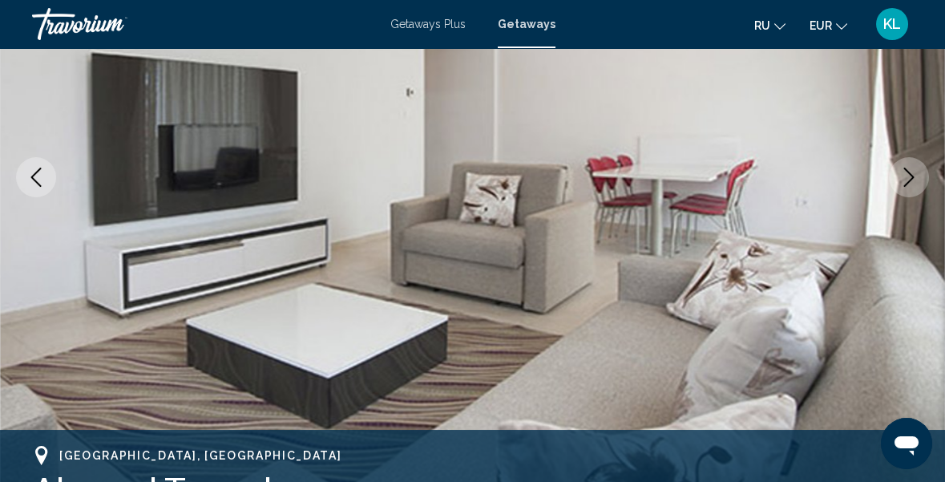
click at [915, 173] on icon "Next image" at bounding box center [908, 177] width 19 height 19
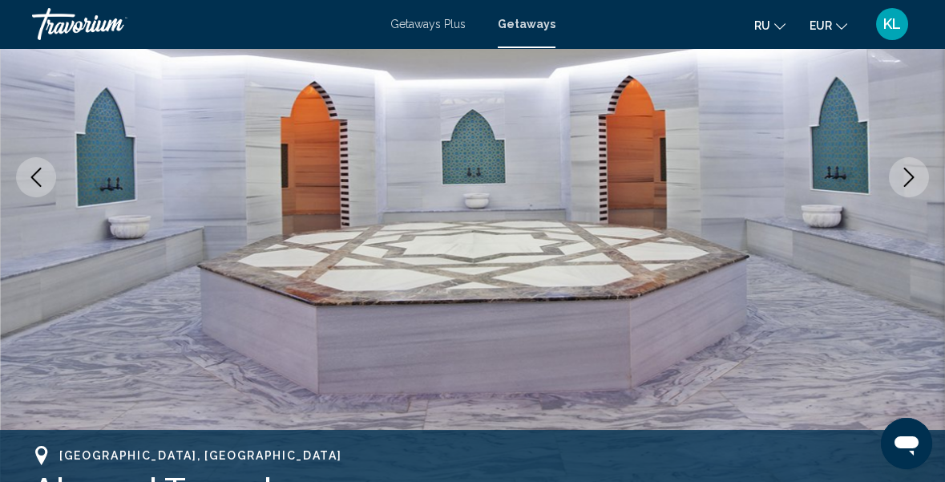
click at [908, 179] on icon "Next image" at bounding box center [908, 177] width 19 height 19
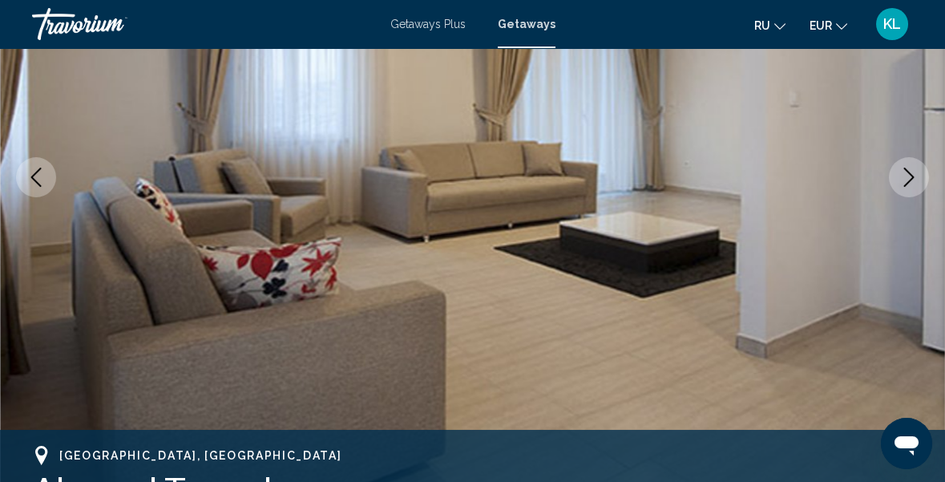
click at [907, 180] on icon "Next image" at bounding box center [908, 177] width 19 height 19
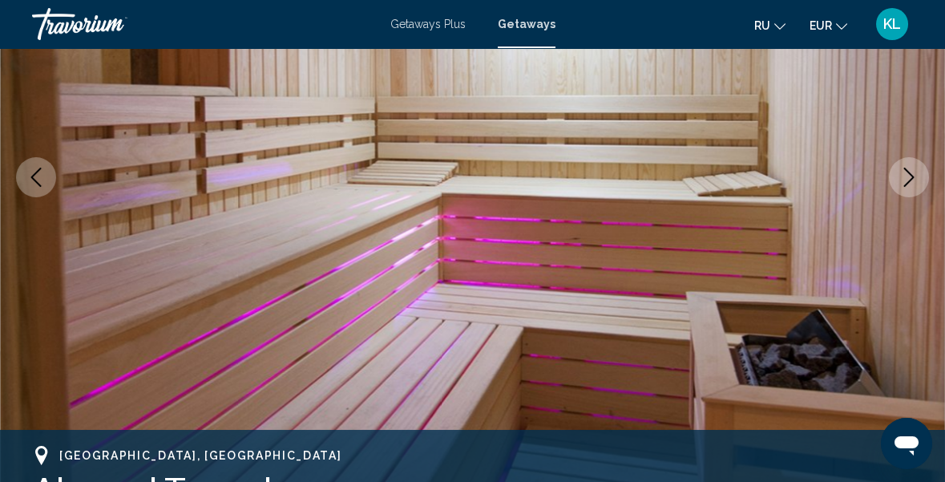
click at [905, 181] on icon "Next image" at bounding box center [908, 177] width 19 height 19
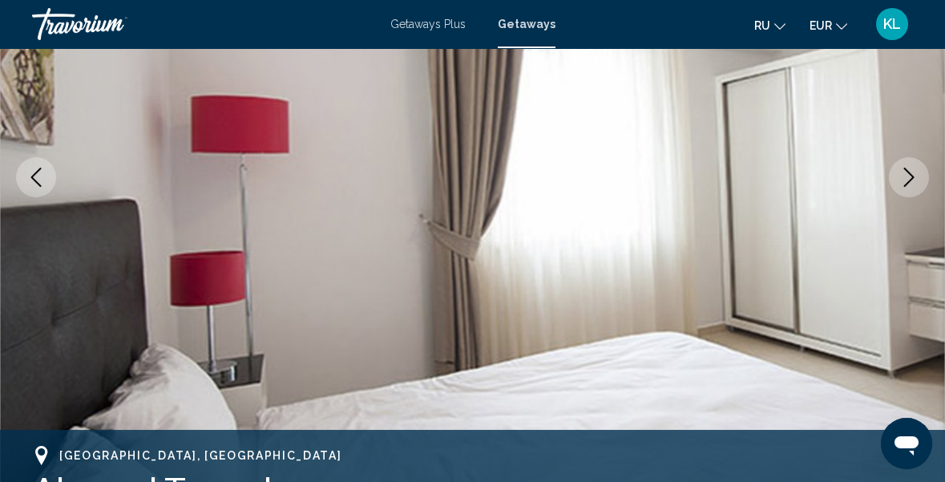
click at [913, 175] on icon "Next image" at bounding box center [908, 177] width 19 height 19
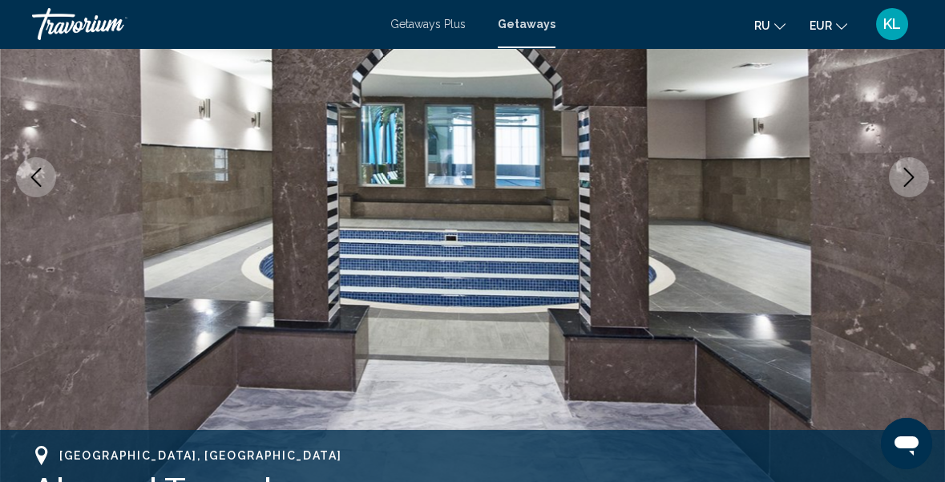
click at [909, 180] on icon "Next image" at bounding box center [909, 177] width 10 height 19
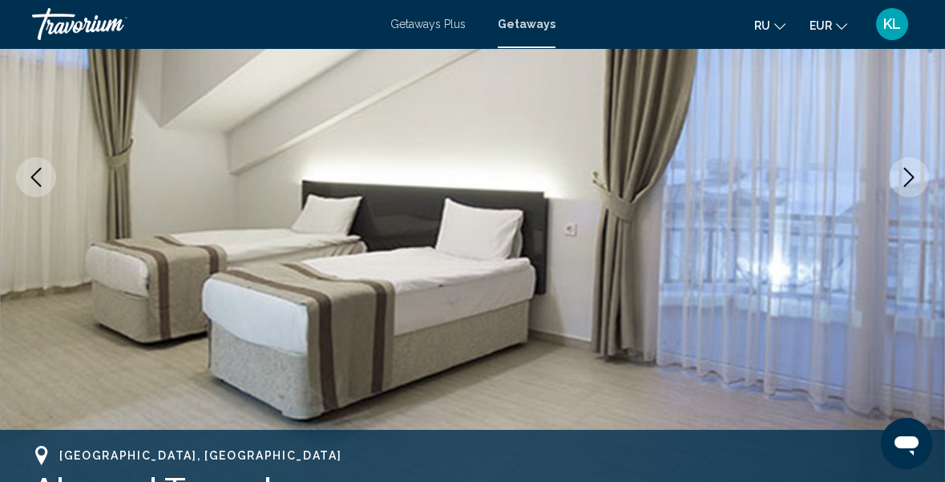
click at [915, 174] on icon "Next image" at bounding box center [908, 177] width 19 height 19
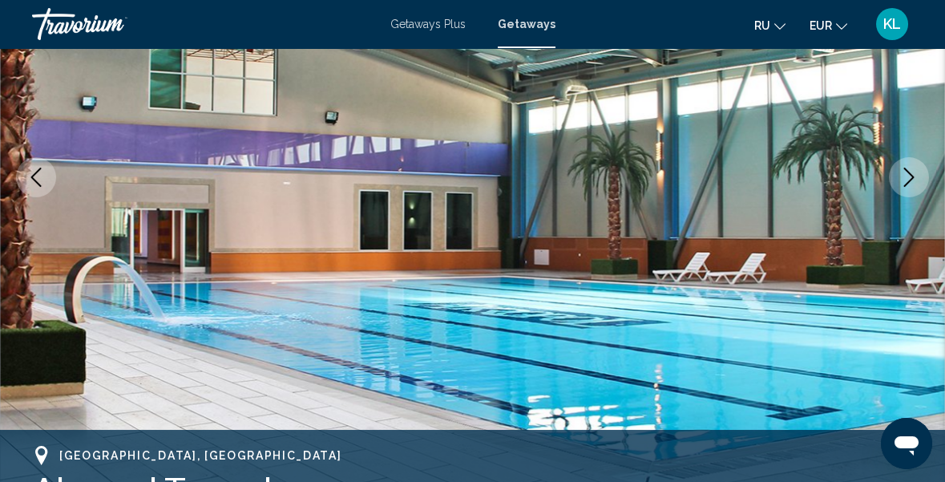
click at [911, 177] on icon "Next image" at bounding box center [909, 177] width 10 height 19
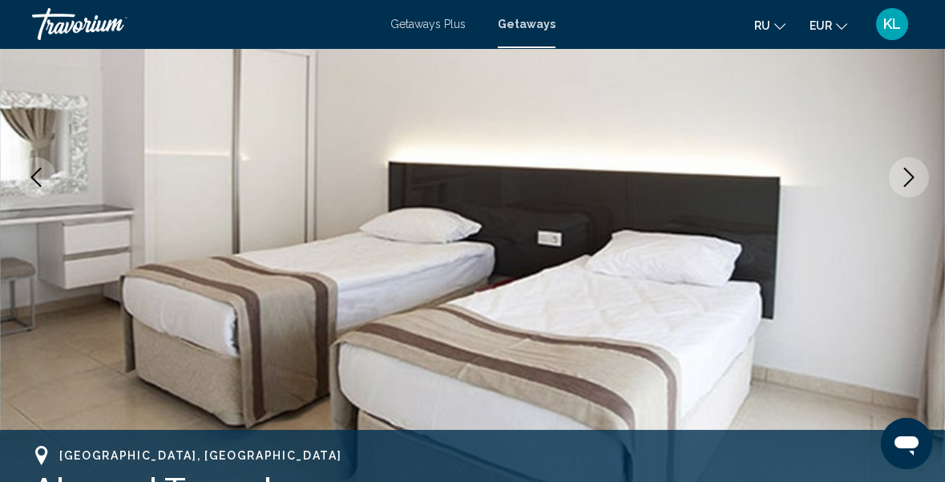
click at [915, 174] on icon "Next image" at bounding box center [908, 177] width 19 height 19
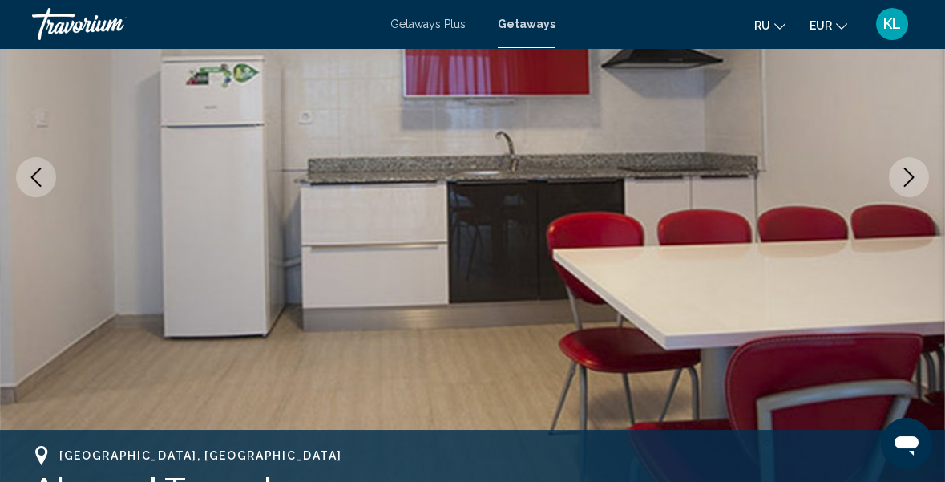
click at [915, 173] on icon "Next image" at bounding box center [908, 177] width 19 height 19
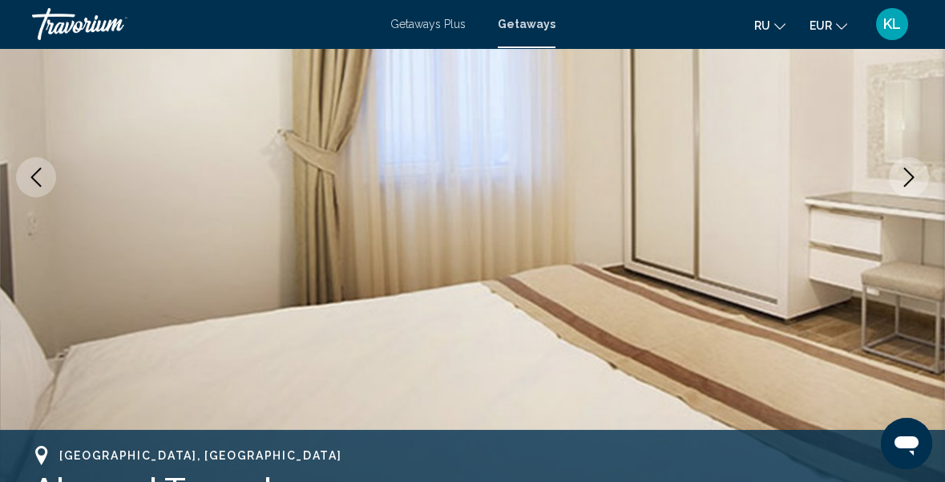
click at [916, 173] on icon "Next image" at bounding box center [908, 177] width 19 height 19
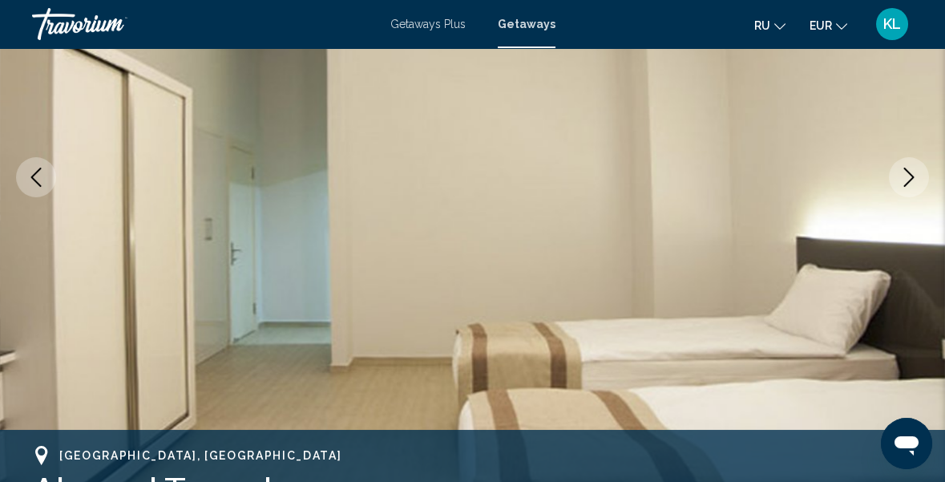
click at [911, 177] on icon "Next image" at bounding box center [909, 177] width 10 height 19
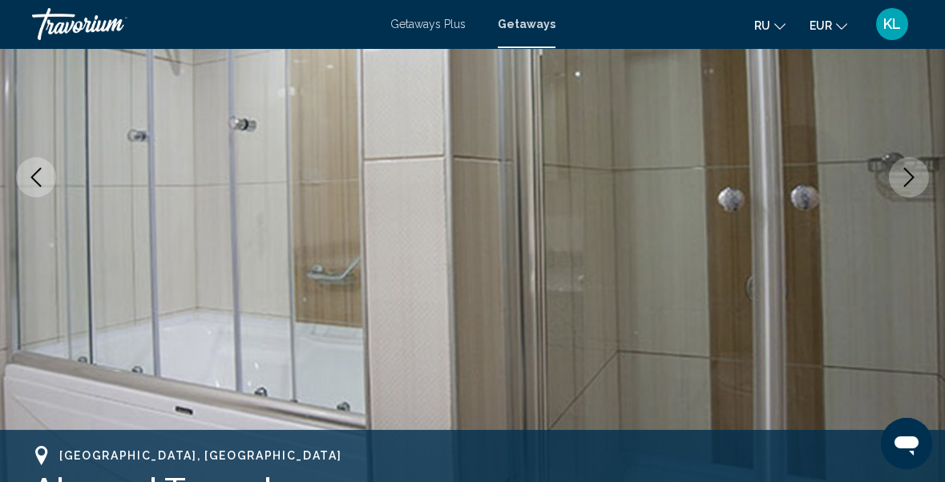
click at [915, 176] on icon "Next image" at bounding box center [908, 177] width 19 height 19
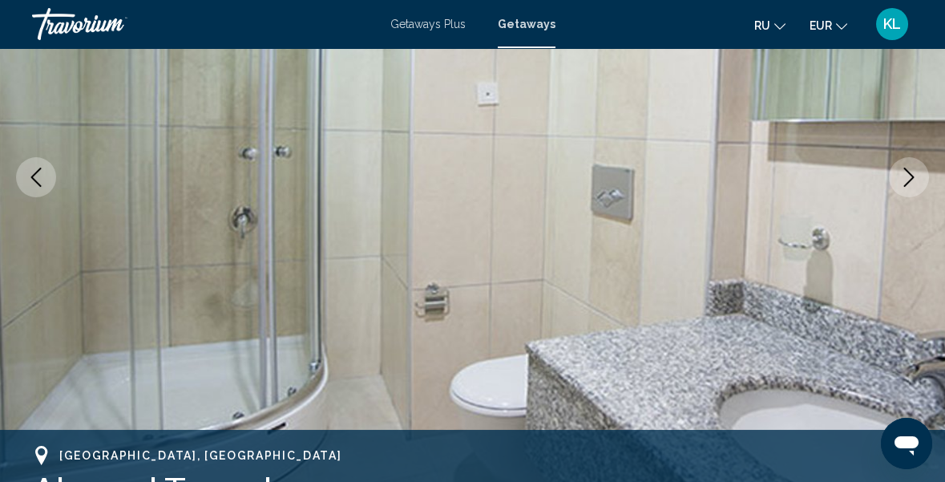
click at [915, 175] on icon "Next image" at bounding box center [908, 177] width 19 height 19
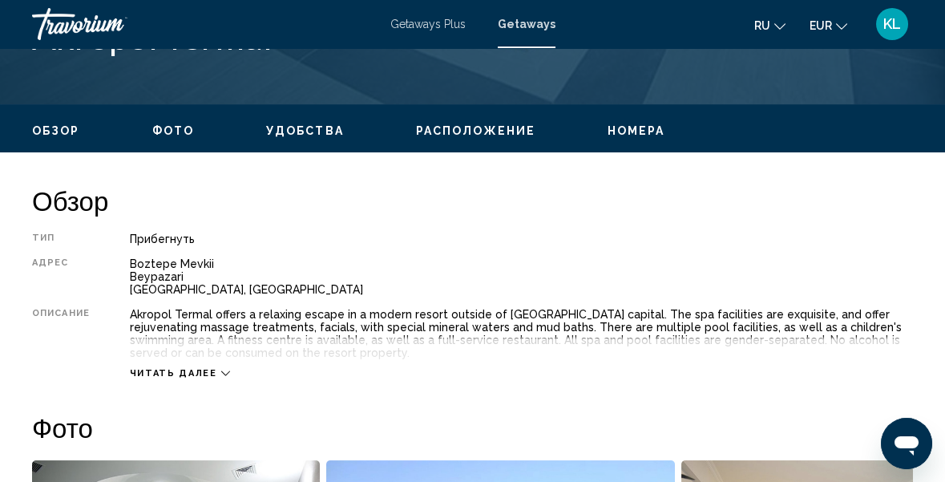
scroll to position [712, 0]
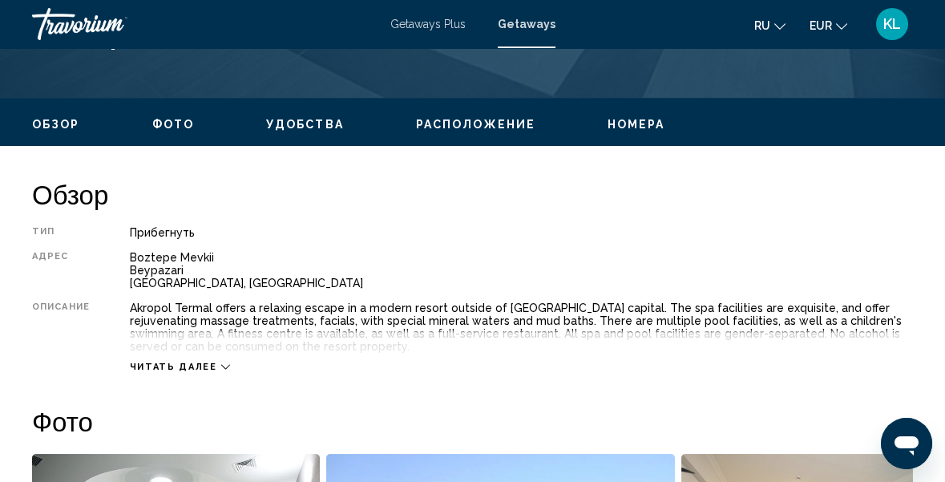
click at [207, 368] on span "Читать далее" at bounding box center [173, 367] width 87 height 10
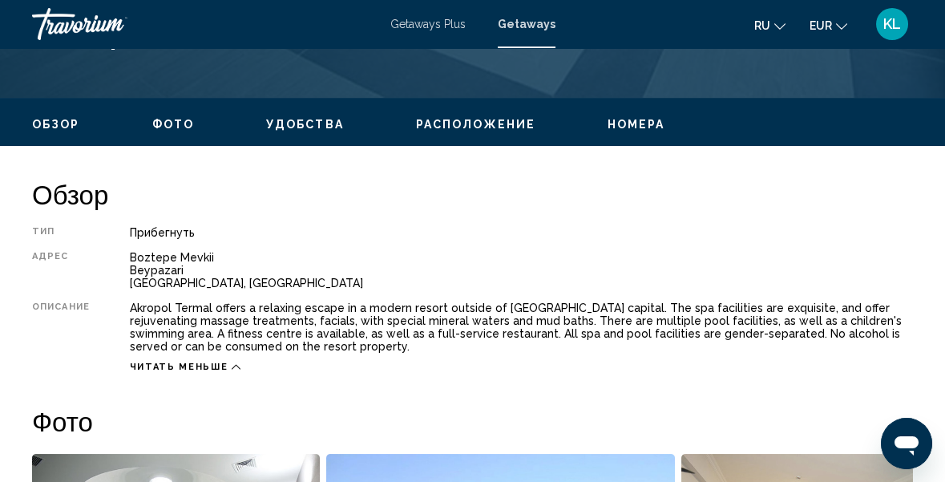
scroll to position [711, 0]
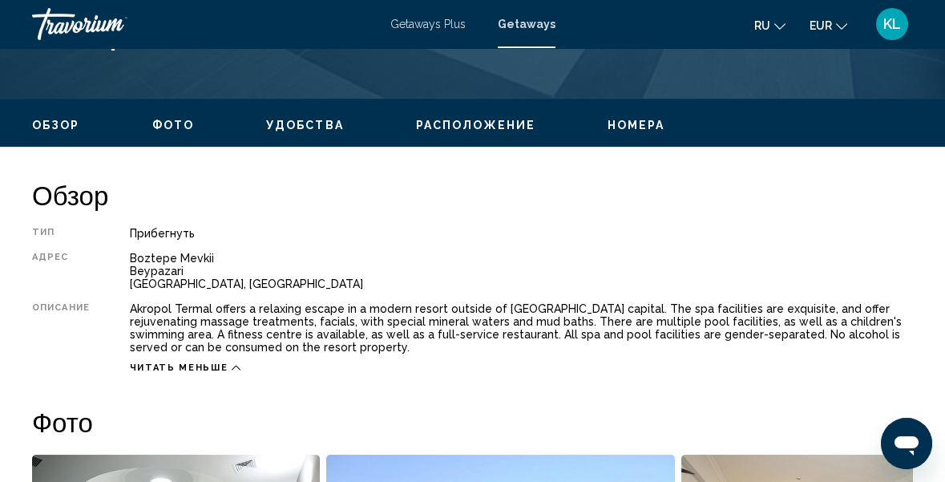
click at [232, 366] on icon "Main content" at bounding box center [236, 367] width 9 height 9
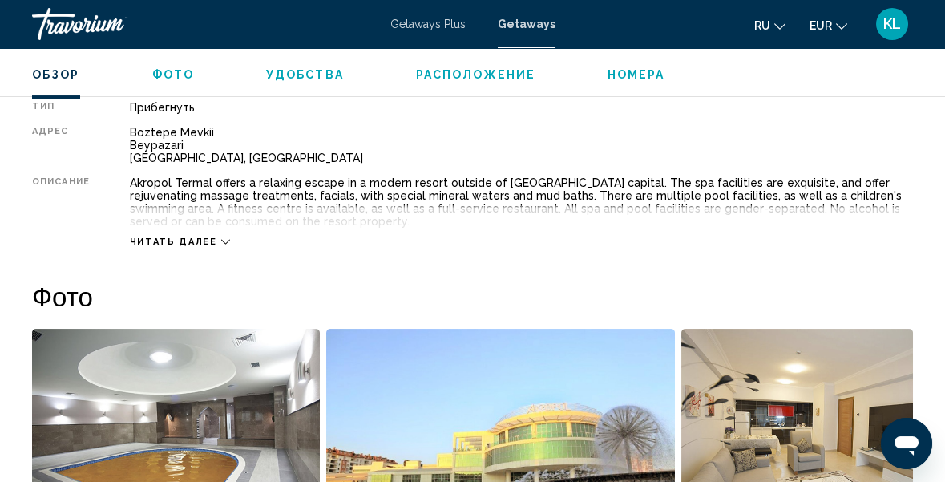
click at [221, 243] on icon "Main content" at bounding box center [225, 242] width 9 height 5
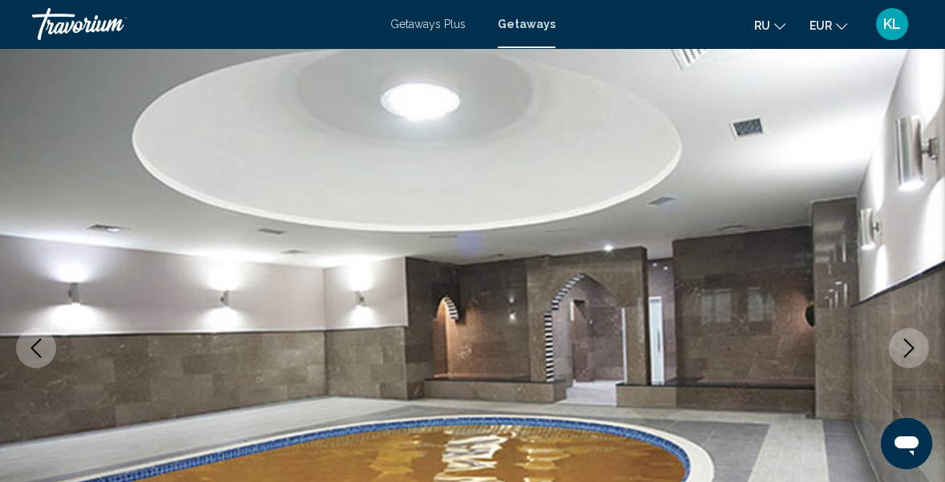
scroll to position [77, 0]
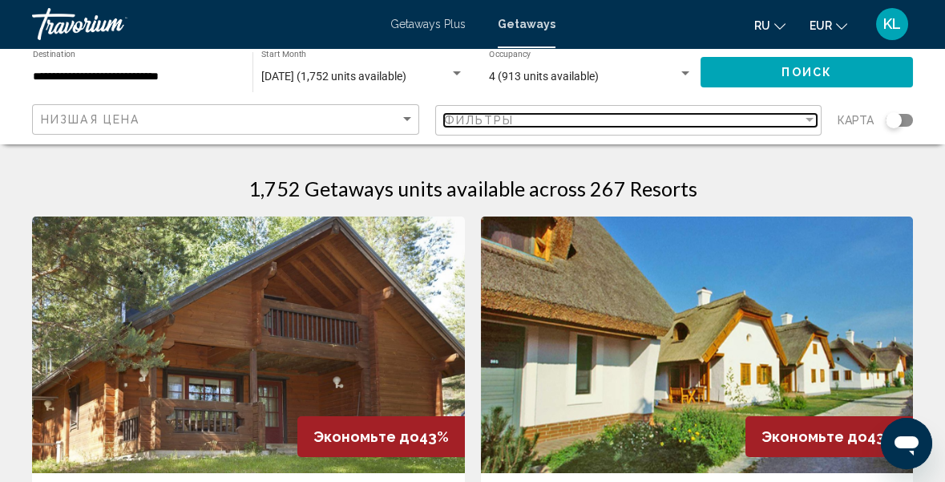
click at [814, 118] on div "Filter" at bounding box center [810, 120] width 8 height 4
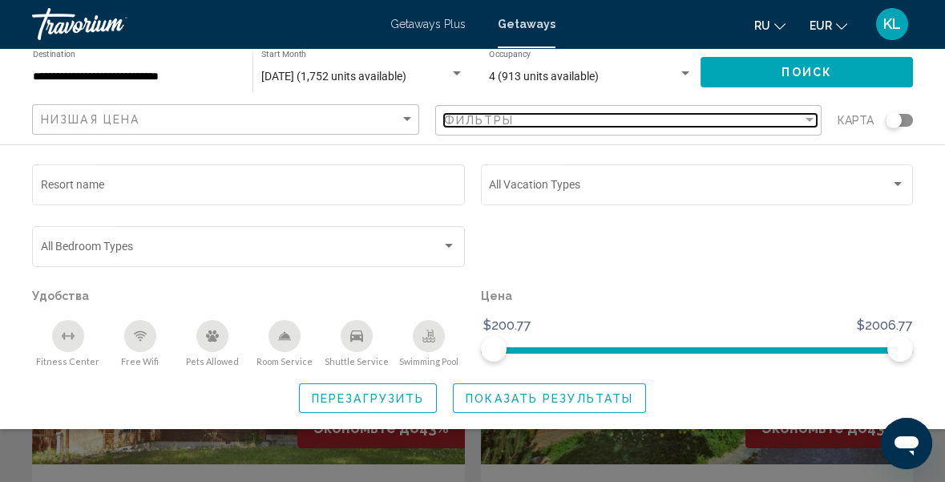
scroll to position [10, 0]
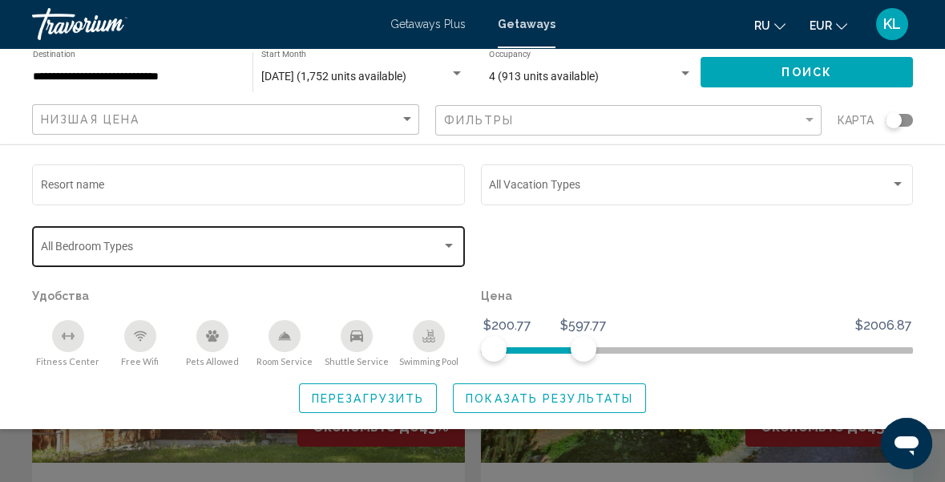
click at [449, 247] on div "Search widget" at bounding box center [449, 246] width 8 height 4
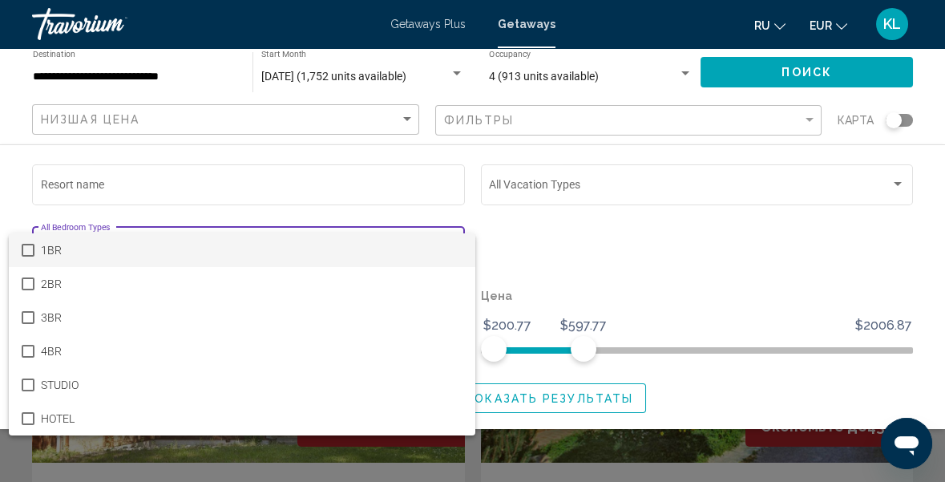
click at [540, 252] on div at bounding box center [472, 241] width 945 height 482
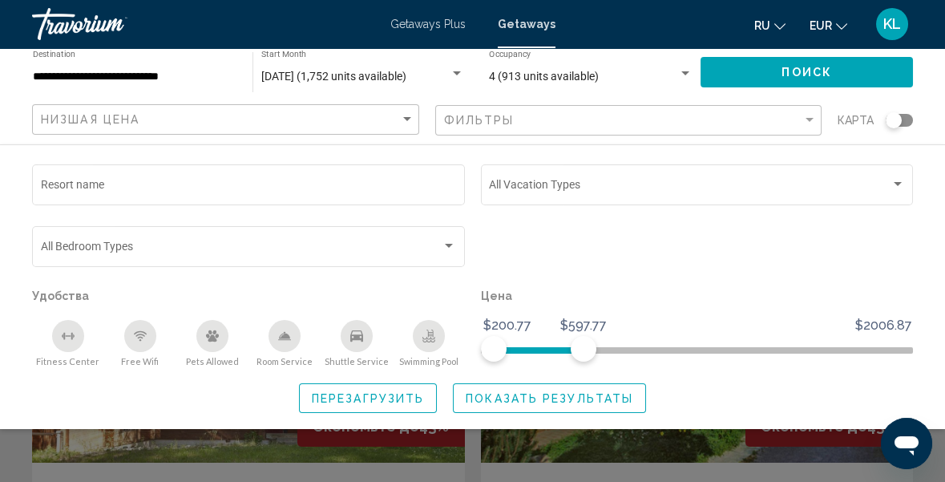
scroll to position [0, 0]
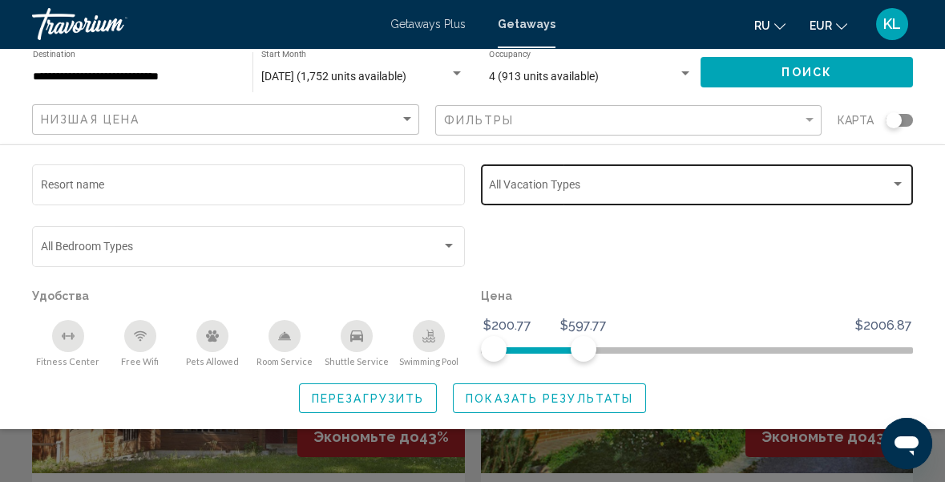
click at [895, 183] on div "Search widget" at bounding box center [898, 184] width 8 height 4
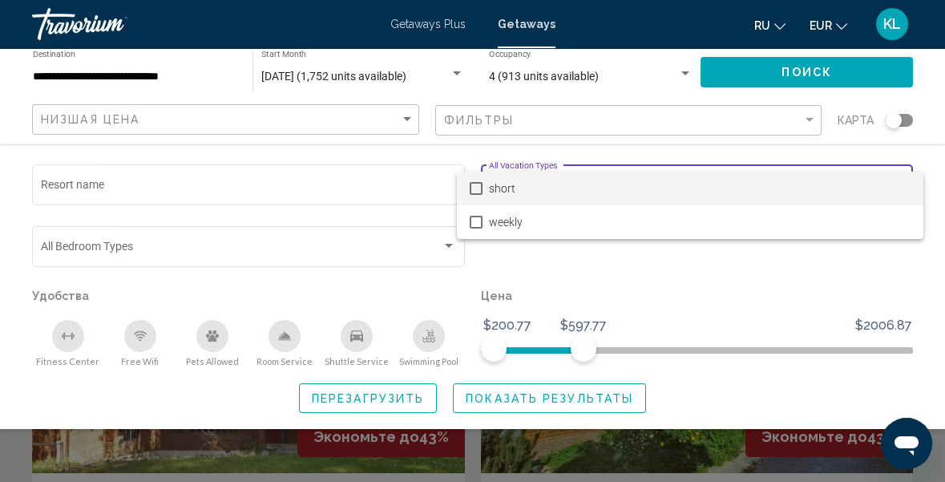
click at [723, 285] on div at bounding box center [472, 241] width 945 height 482
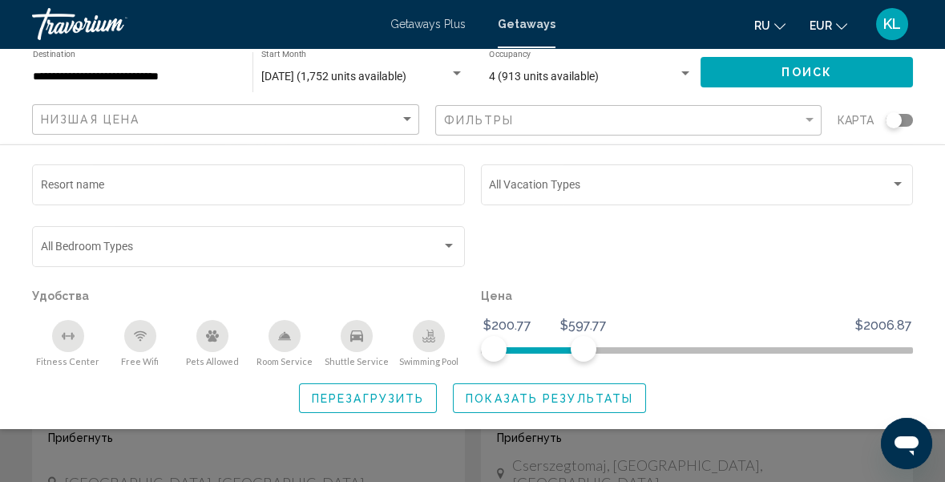
scroll to position [93, 0]
click at [141, 344] on div "Free Wifi" at bounding box center [140, 336] width 32 height 32
click at [208, 339] on icon "Pets Allowed" at bounding box center [212, 335] width 13 height 13
click at [289, 333] on icon "Room Service" at bounding box center [284, 335] width 13 height 13
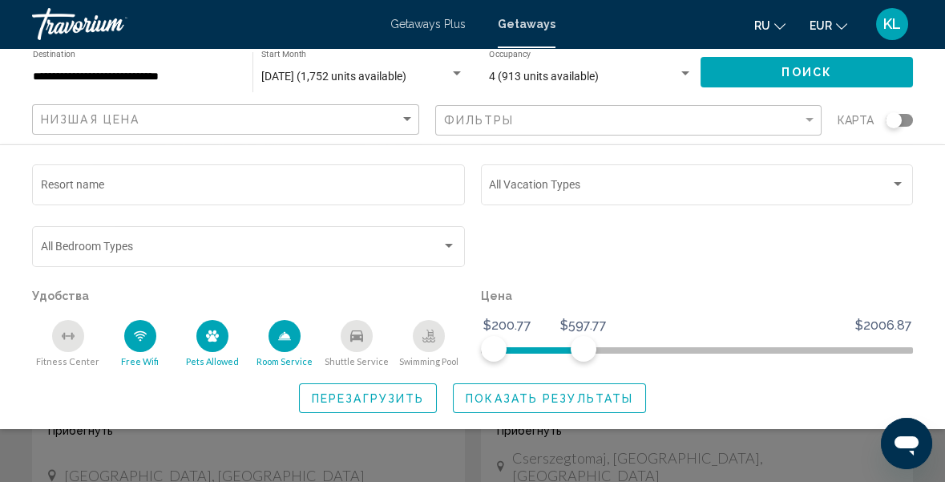
click at [358, 338] on icon "Shuttle Service" at bounding box center [356, 335] width 13 height 11
click at [358, 341] on icon "Shuttle Service" at bounding box center [356, 335] width 13 height 11
click at [430, 342] on icon "Swimming Pool" at bounding box center [428, 341] width 13 height 3
click at [76, 336] on div "Fitness Center" at bounding box center [68, 336] width 32 height 32
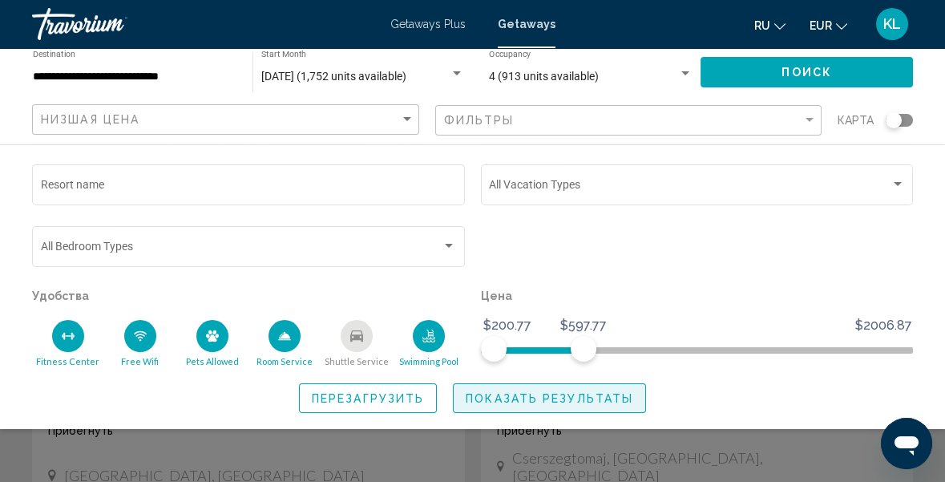
click at [572, 402] on span "Показать результаты" at bounding box center [550, 398] width 168 height 13
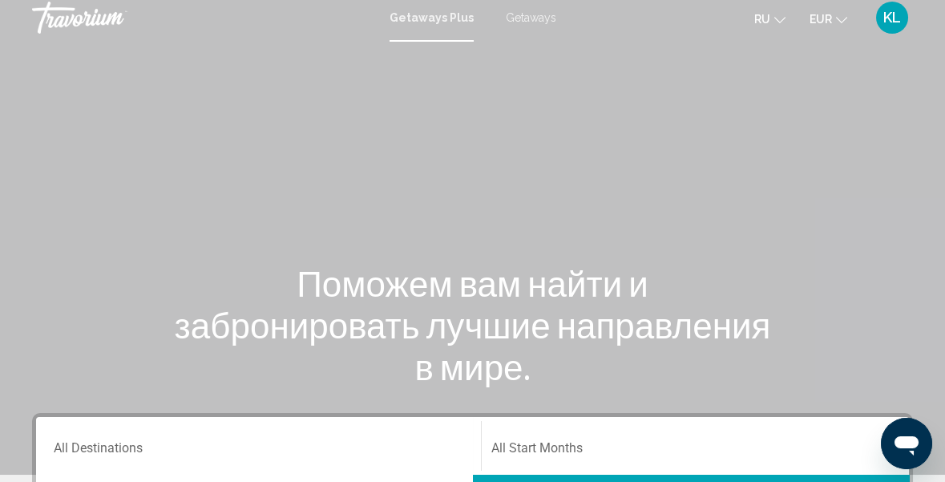
scroll to position [6, 0]
click at [526, 22] on span "Getaways" at bounding box center [531, 18] width 51 height 13
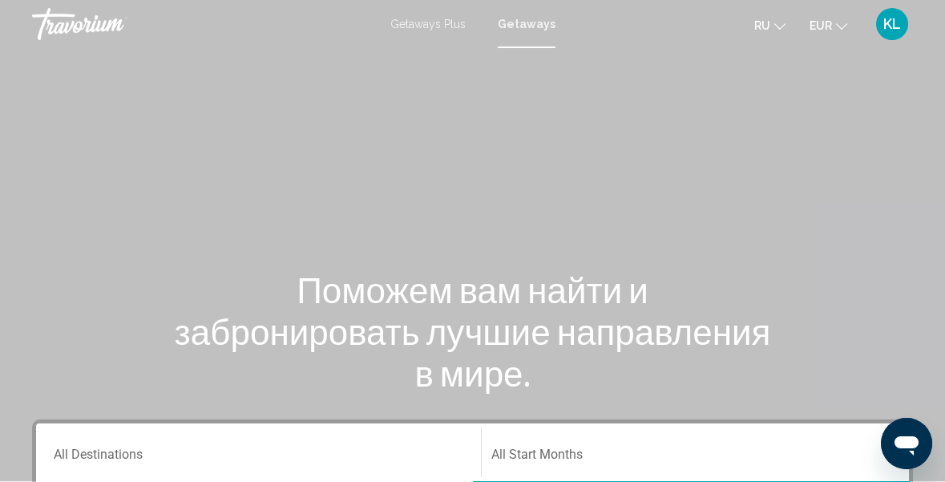
click at [443, 30] on span "Getaways Plus" at bounding box center [427, 24] width 75 height 13
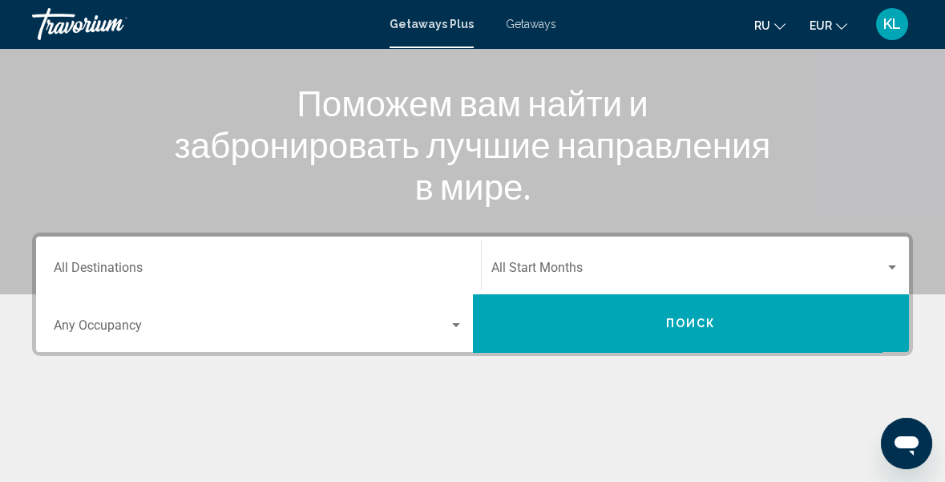
scroll to position [176, 0]
